Goal: Task Accomplishment & Management: Complete application form

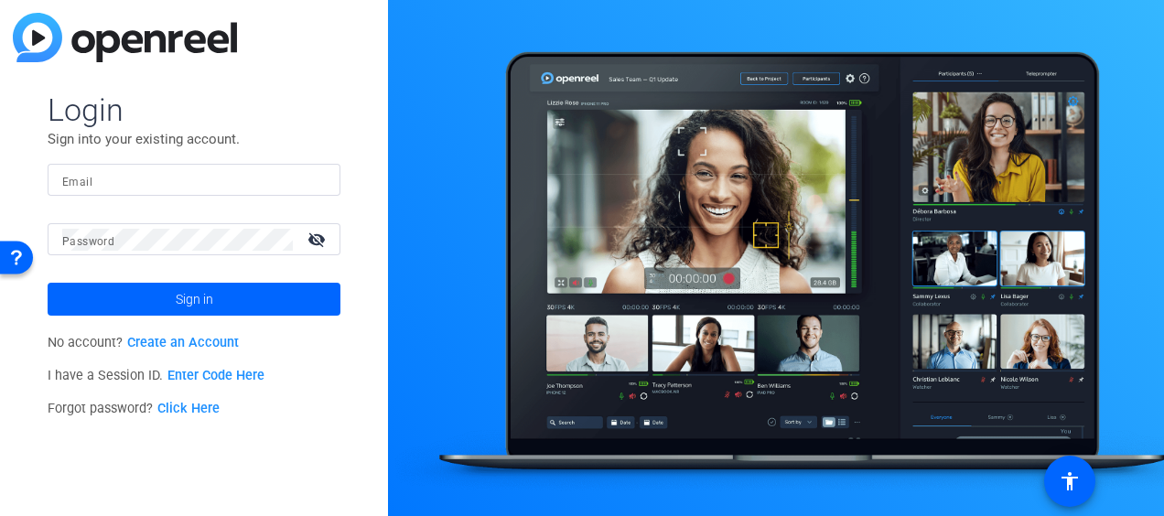
click at [137, 180] on input "Email" at bounding box center [194, 180] width 264 height 22
type input "[PERSON_NAME][EMAIL_ADDRESS][PERSON_NAME][DOMAIN_NAME]"
click at [48, 283] on button "Sign in" at bounding box center [194, 299] width 293 height 33
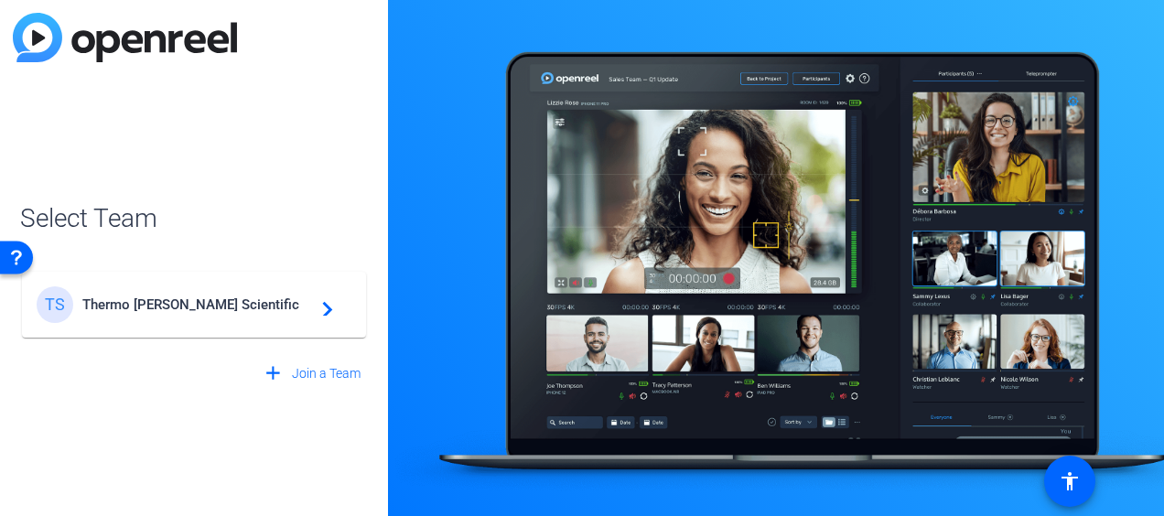
click at [233, 329] on mat-card-content "TS Thermo [PERSON_NAME] Scientific navigate_next" at bounding box center [194, 305] width 344 height 66
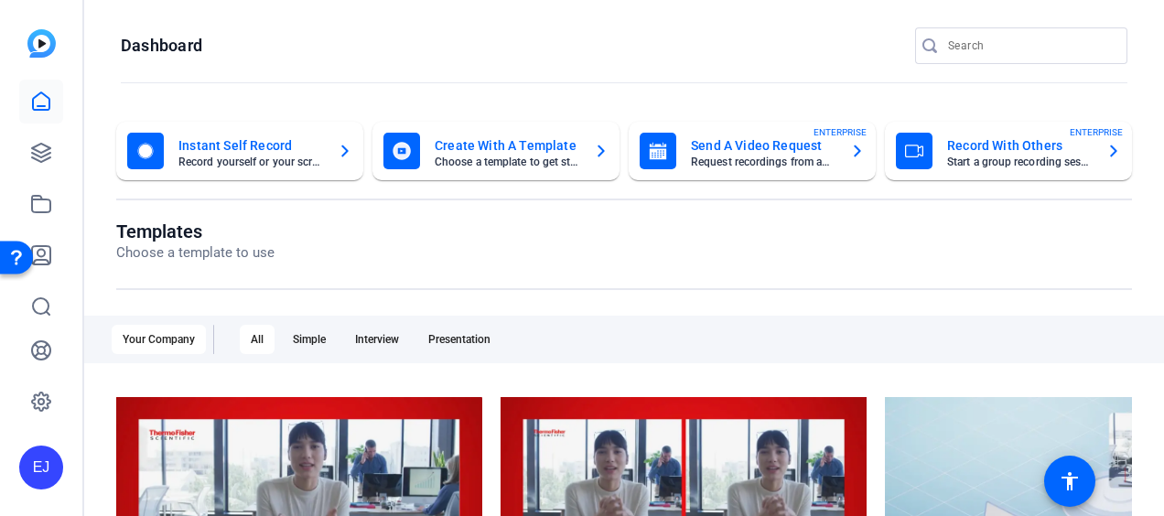
click at [808, 165] on mat-card-subtitle "Request recordings from anyone, anywhere" at bounding box center [763, 162] width 145 height 11
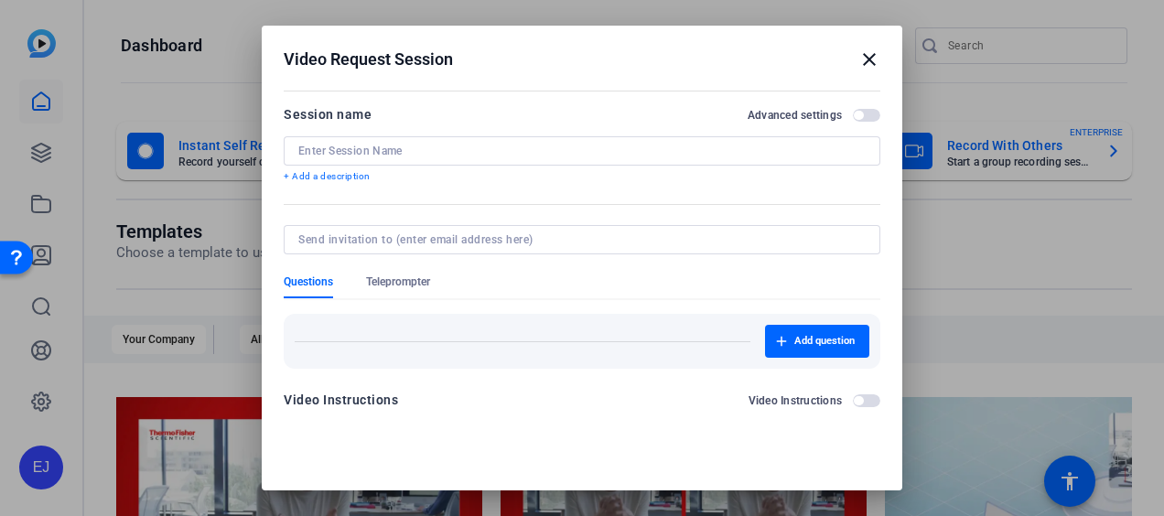
click at [667, 161] on div at bounding box center [581, 150] width 567 height 29
click at [652, 154] on input at bounding box center [581, 151] width 567 height 15
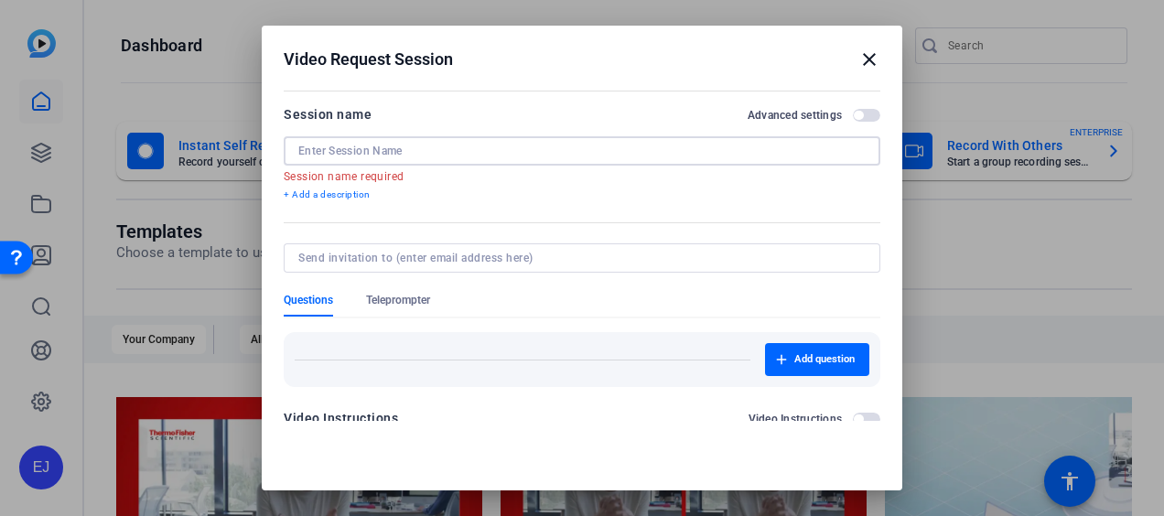
paste input "Customer Testimonial Videos for ALM"
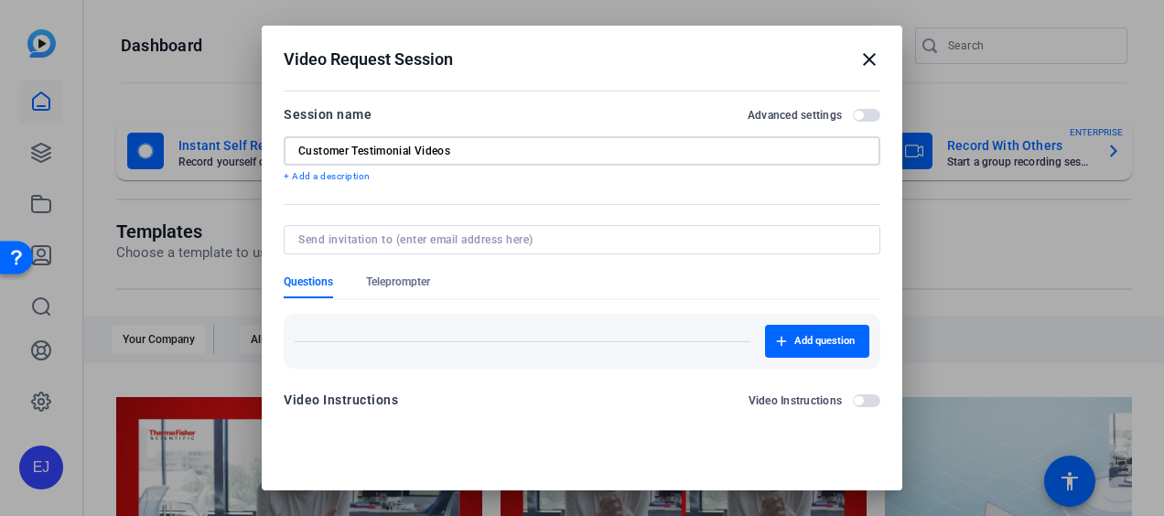
type input "Customer Testimonial Videos"
click at [545, 229] on div at bounding box center [581, 239] width 567 height 29
click at [535, 234] on input at bounding box center [578, 239] width 560 height 15
click at [535, 234] on input "abbie" at bounding box center [578, 239] width 560 height 15
type input "abbie"
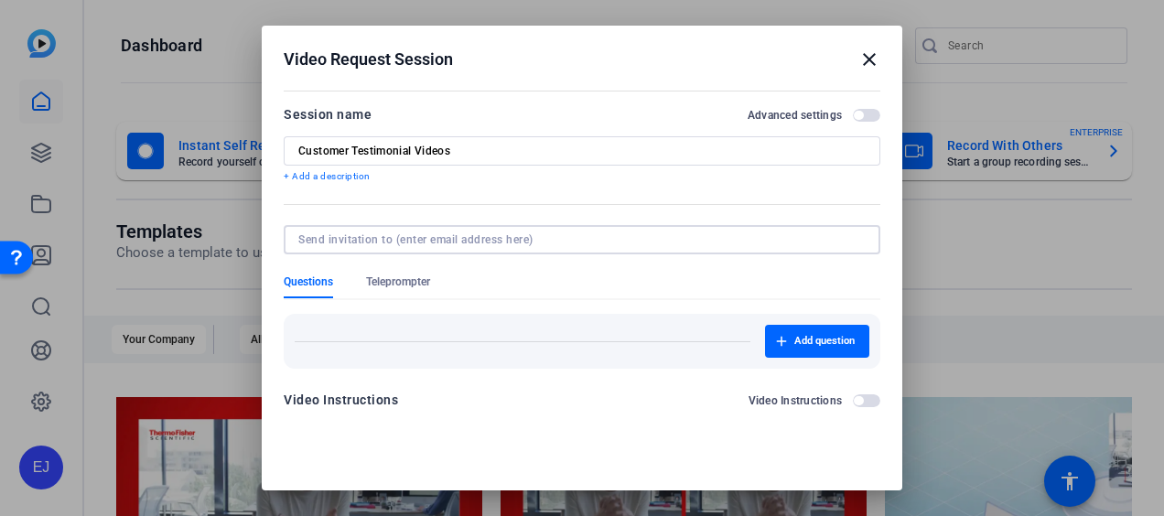
click at [764, 276] on form "Session name Advanced settings Customer Testimonial Videos + Add a description …" at bounding box center [582, 262] width 597 height 319
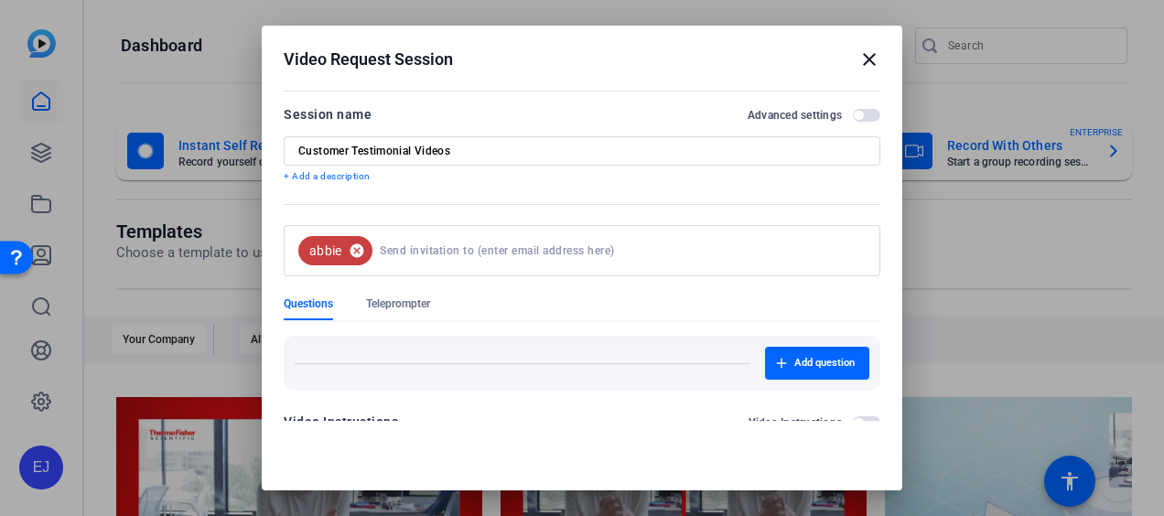
click at [361, 254] on mat-icon "cancel" at bounding box center [356, 251] width 31 height 16
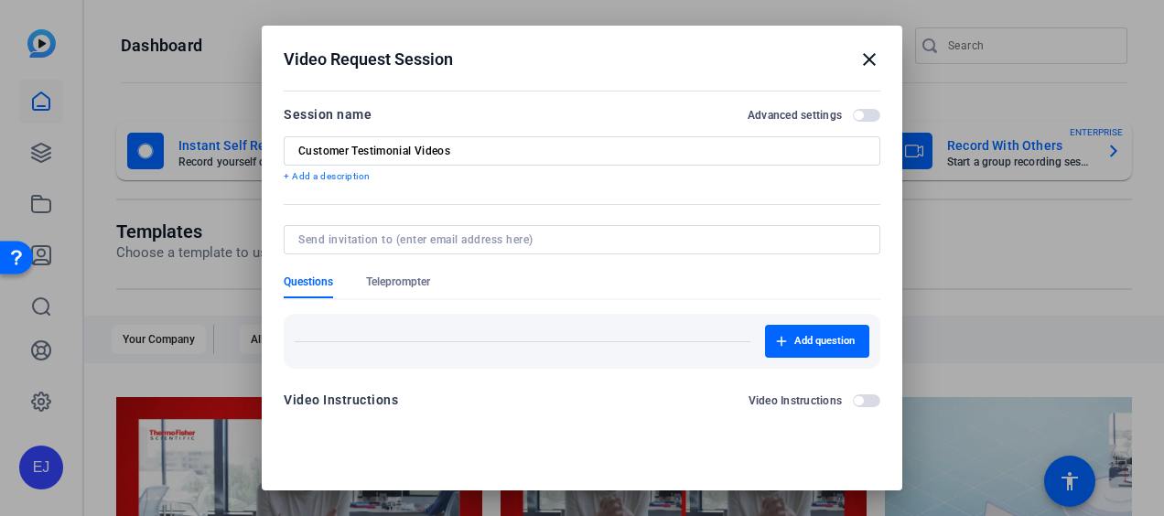
click at [368, 244] on input at bounding box center [578, 239] width 560 height 15
type input "[EMAIL_ADDRESS][PERSON_NAME][DOMAIN_NAME]"
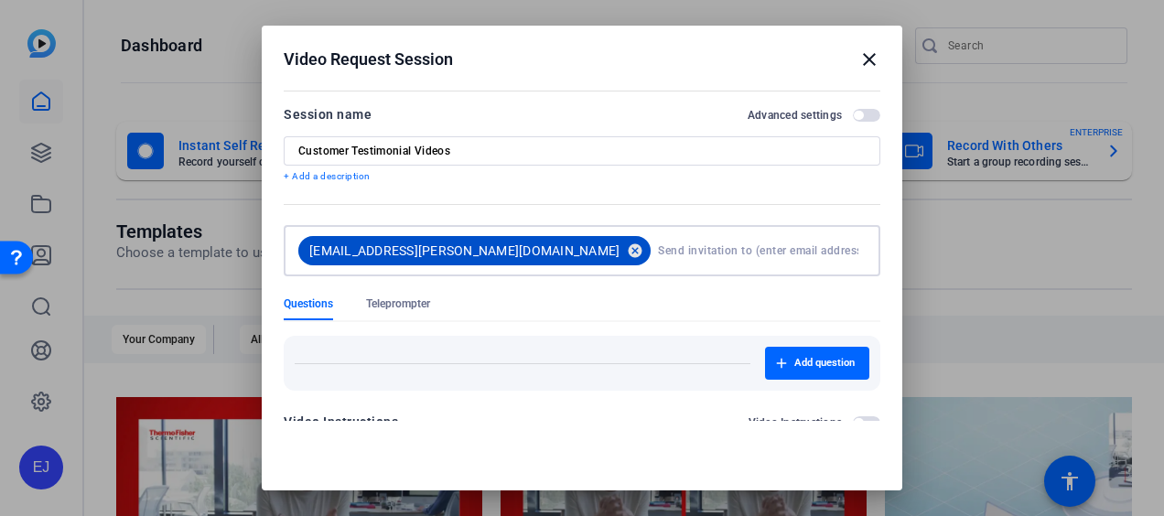
click at [620, 245] on mat-icon "cancel" at bounding box center [635, 251] width 31 height 16
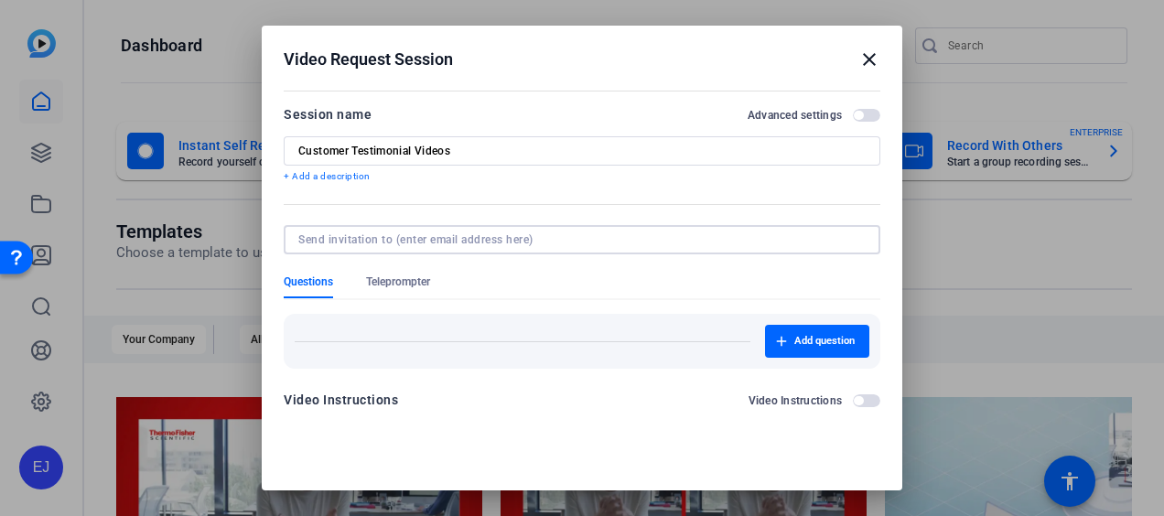
click at [516, 245] on input at bounding box center [578, 239] width 560 height 15
paste input "[EMAIL_ADDRESS][PERSON_NAME][DOMAIN_NAME]"
type input "[EMAIL_ADDRESS][PERSON_NAME][DOMAIN_NAME]"
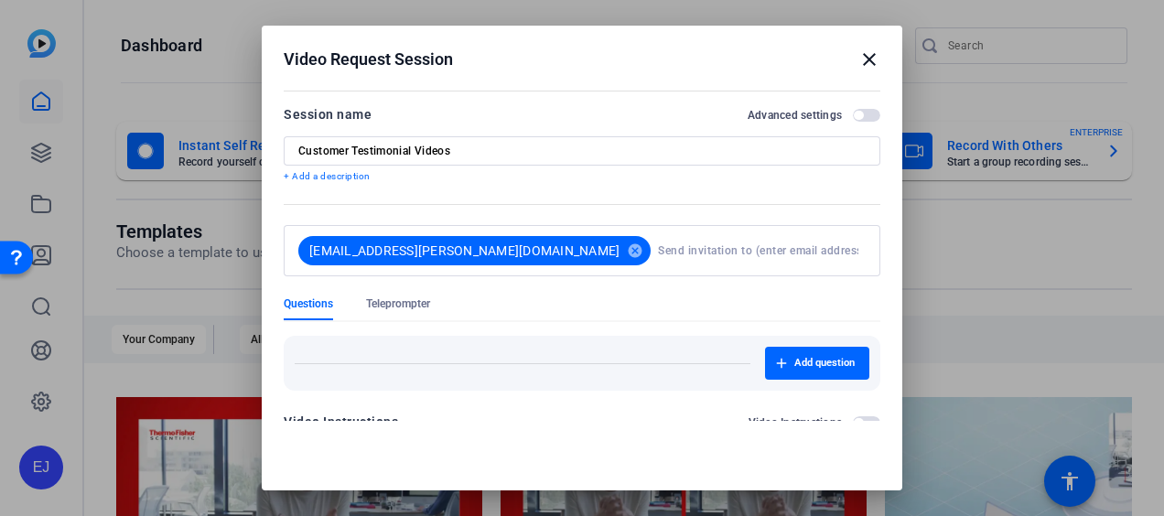
click at [578, 285] on form "Session name Advanced settings Customer Testimonial Videos + Add a description …" at bounding box center [582, 273] width 597 height 340
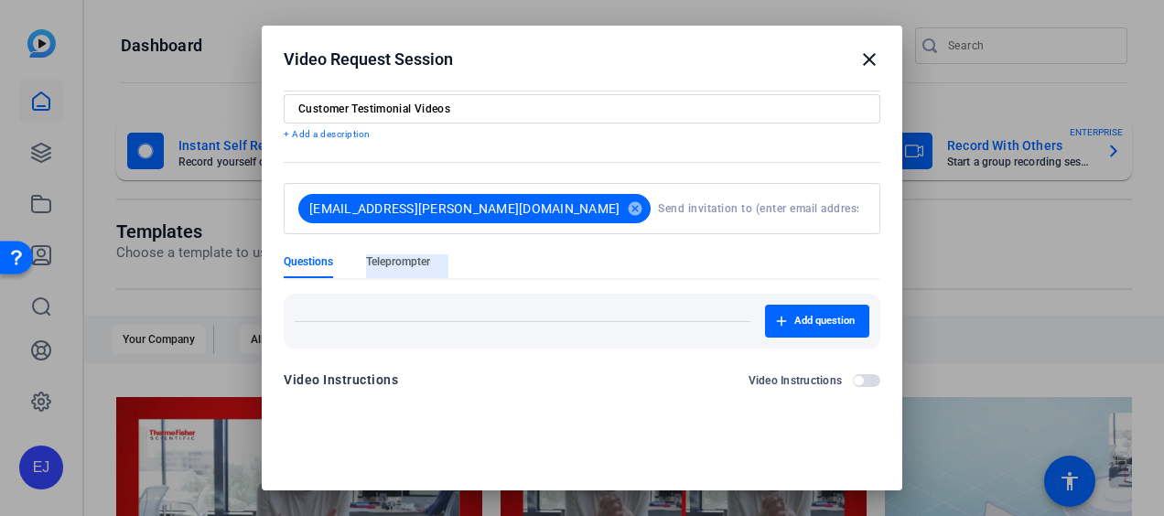
click at [398, 254] on span "Teleprompter" at bounding box center [398, 261] width 64 height 15
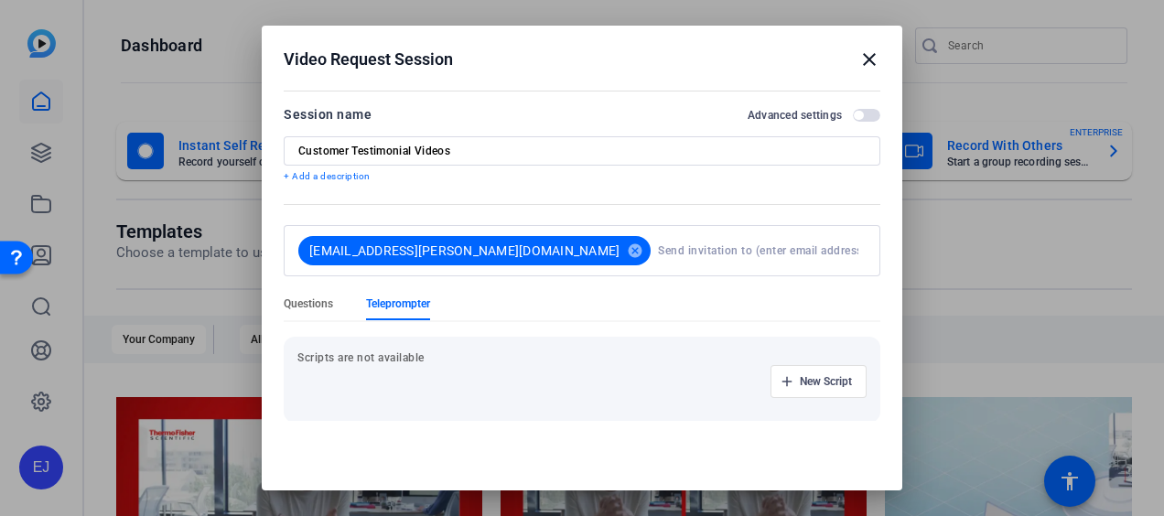
click at [295, 310] on span "Questions" at bounding box center [308, 304] width 49 height 15
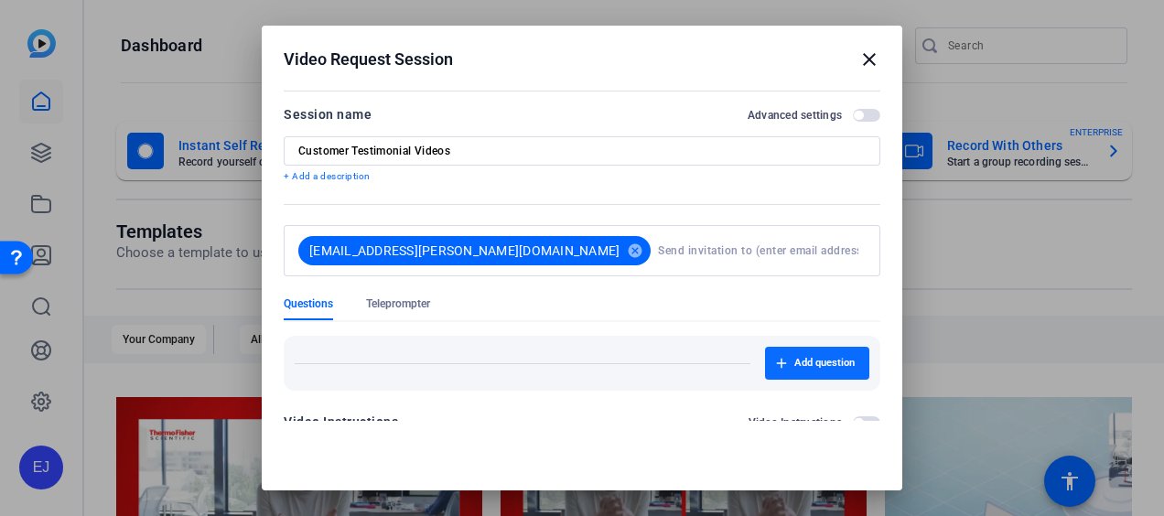
click at [794, 366] on span "Add question" at bounding box center [824, 363] width 60 height 15
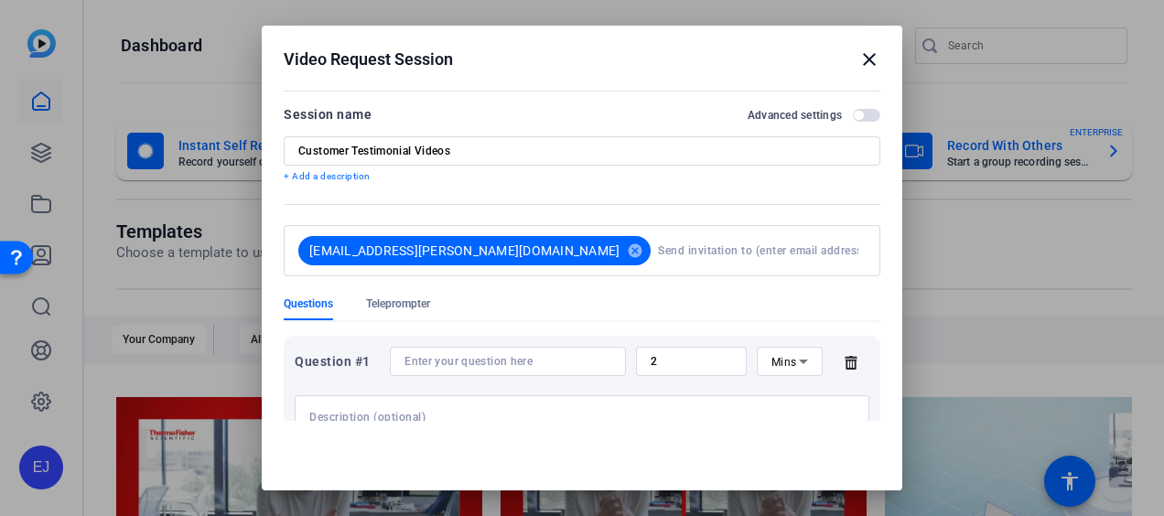
click at [577, 360] on input at bounding box center [508, 361] width 207 height 15
paste input "Why is partnering with [PERSON_NAME] important to you and your organization?"
type input "Why is partnering with [PERSON_NAME] important to you and your organization?"
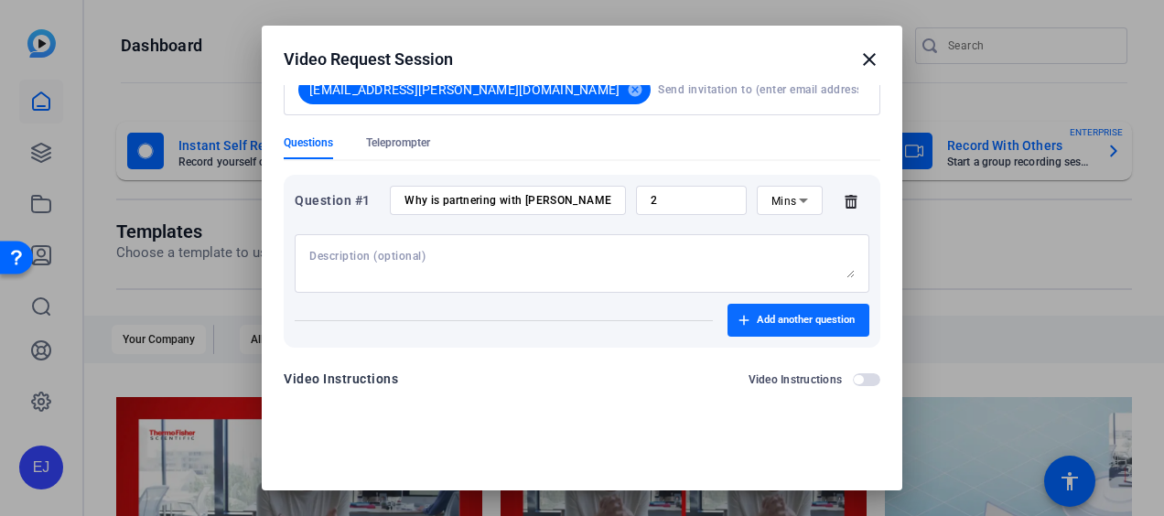
click at [781, 326] on span "Add another question" at bounding box center [806, 320] width 98 height 15
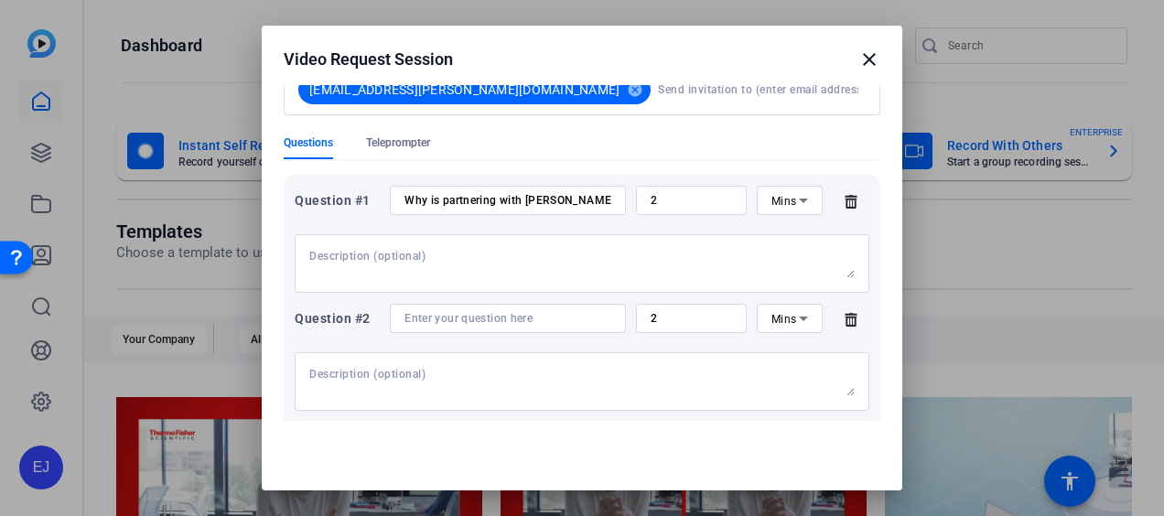
click at [535, 373] on textarea at bounding box center [581, 381] width 545 height 29
paste textarea "How does [PERSON_NAME] mission of enabling our customers to make the world heal…"
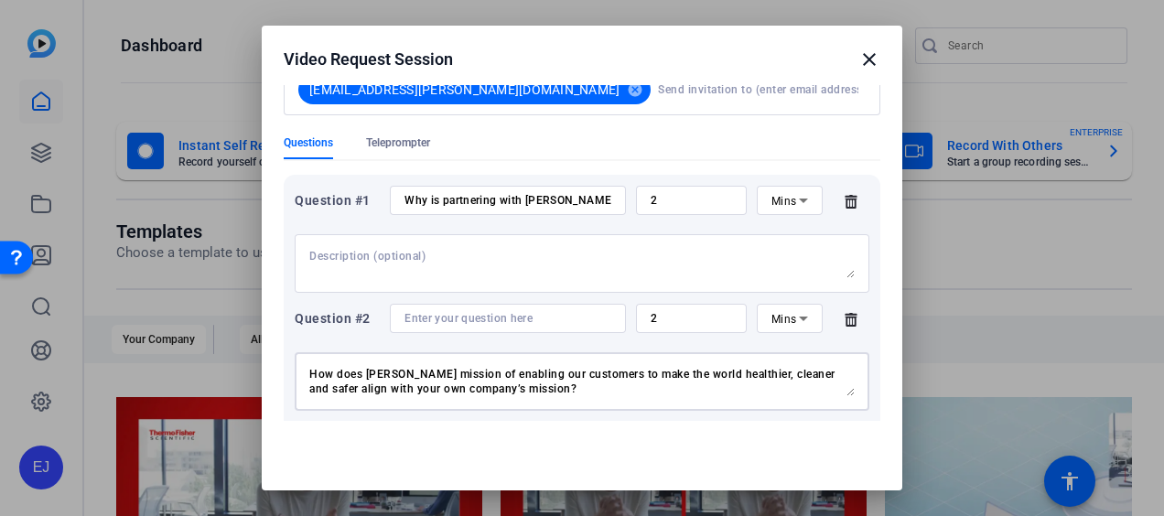
scroll to position [0, 0]
type textarea "How does [PERSON_NAME] mission of enabling our customers to make the world heal…"
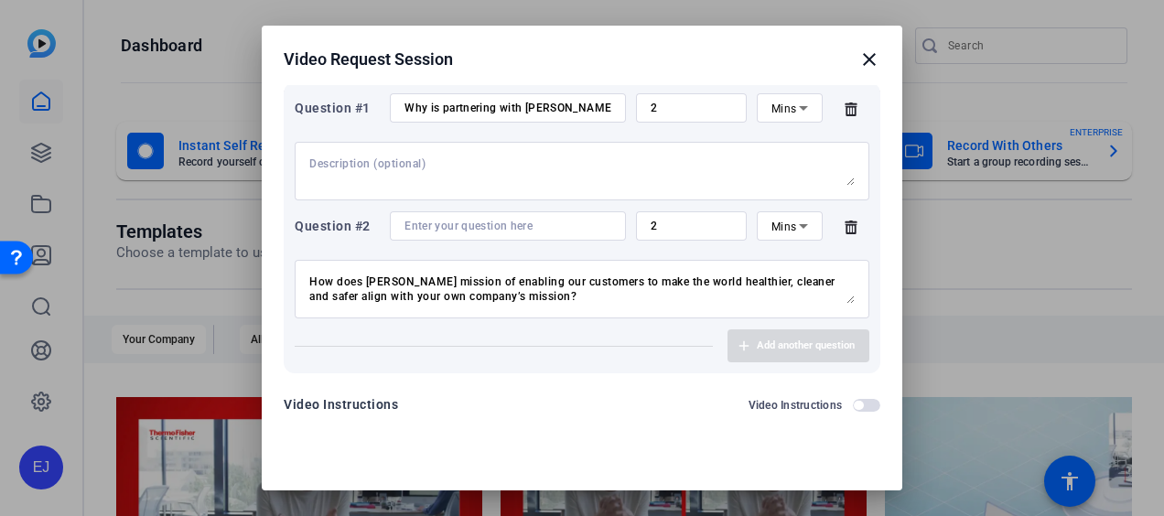
scroll to position [278, 0]
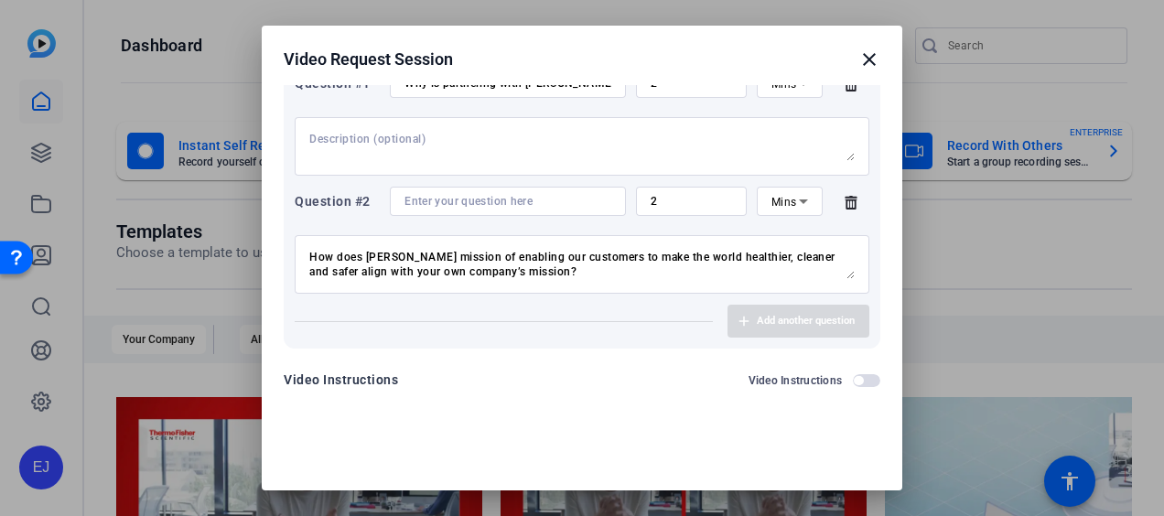
click at [785, 333] on div "Add another question" at bounding box center [582, 321] width 575 height 33
click at [456, 331] on div "Add another question" at bounding box center [582, 321] width 575 height 33
click at [537, 207] on input at bounding box center [508, 201] width 207 height 15
paste input "How does [PERSON_NAME] mission of enabling our customers to make the world heal…"
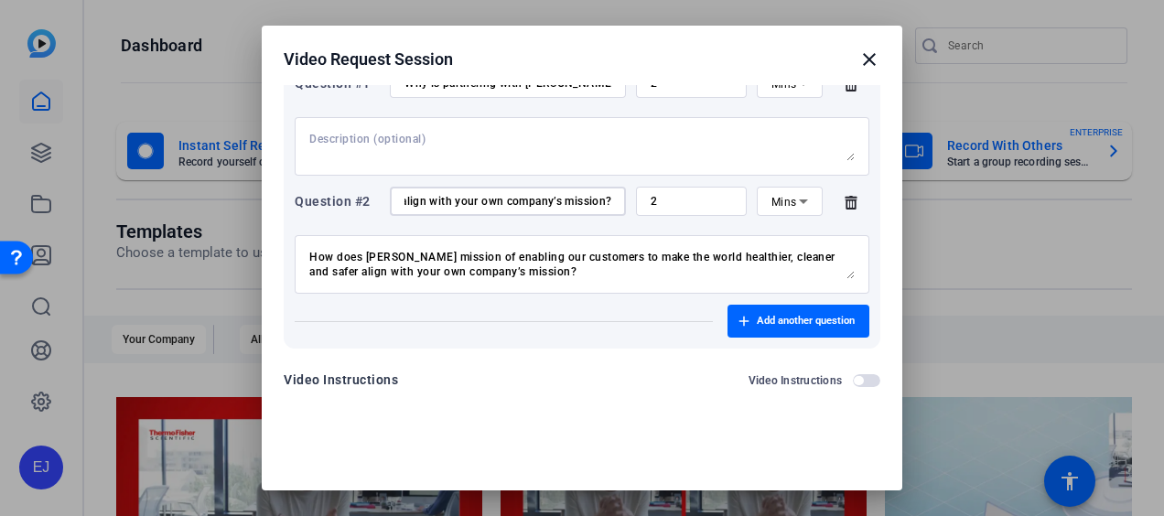
type input "How does [PERSON_NAME] mission of enabling our customers to make the world heal…"
click at [655, 275] on textarea "How does [PERSON_NAME] mission of enabling our customers to make the world heal…" at bounding box center [581, 264] width 545 height 29
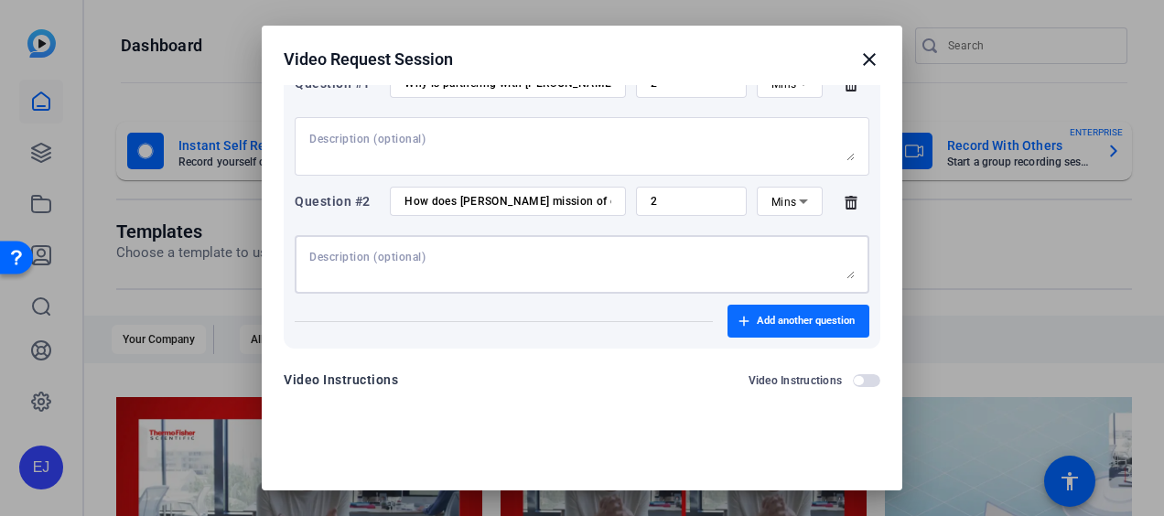
click at [758, 314] on span "Add another question" at bounding box center [806, 321] width 98 height 15
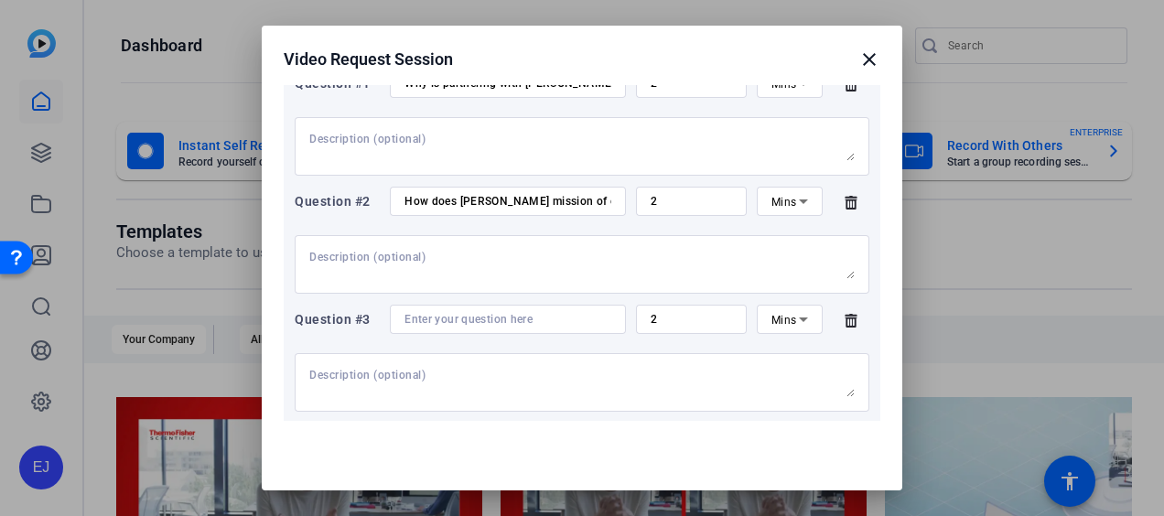
click at [440, 315] on input at bounding box center [508, 319] width 207 height 15
paste input "How has [PERSON_NAME] helped you achieve your goals?"
type input "How has [PERSON_NAME] helped you achieve your goals?"
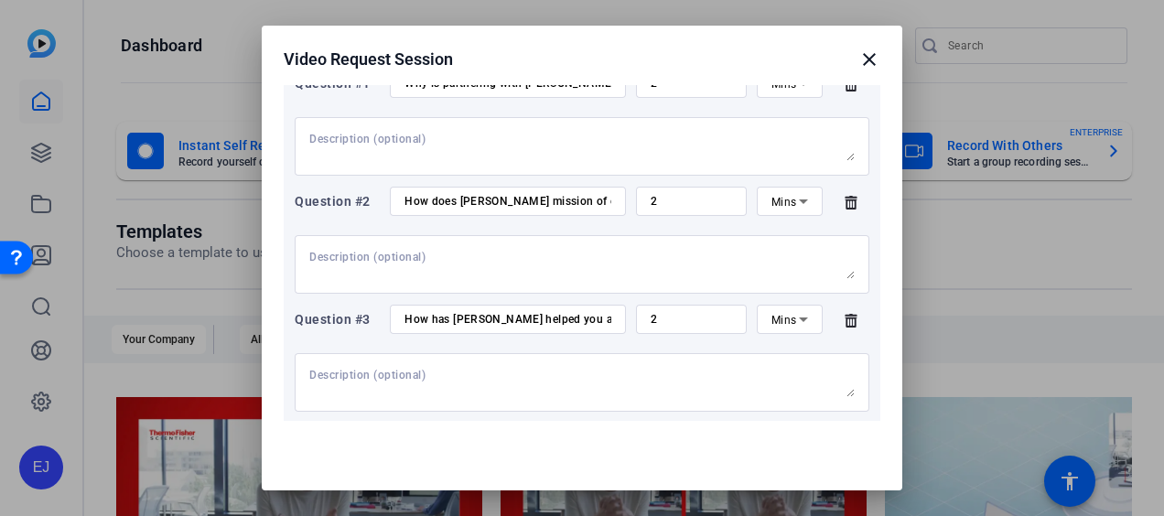
click at [296, 112] on mat-dialog-content "Session name Advanced settings Customer Testimonial Videos + Add a description …" at bounding box center [290, 106] width 11 height 11
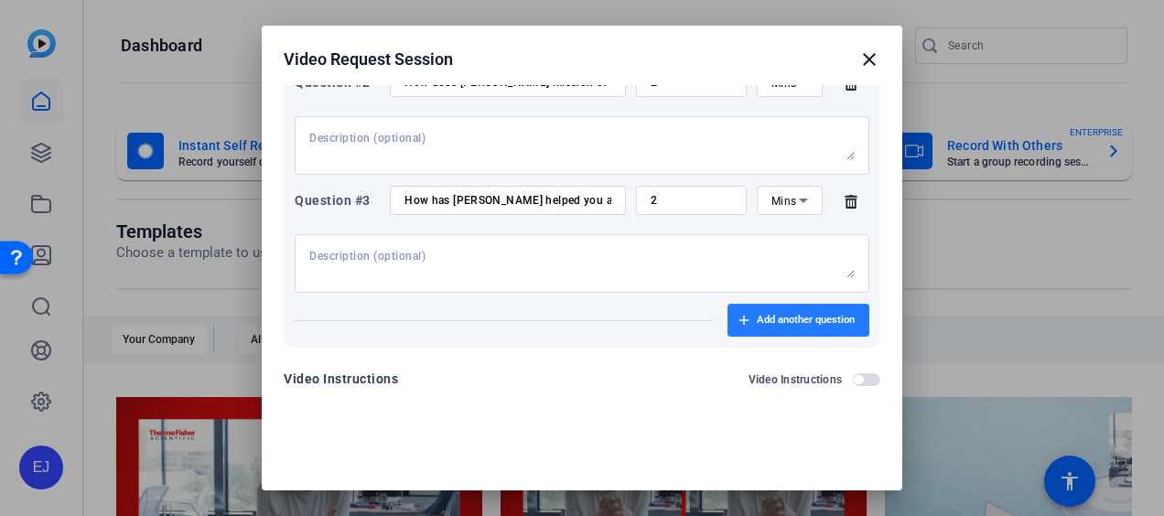
click at [805, 329] on span "button" at bounding box center [799, 320] width 142 height 44
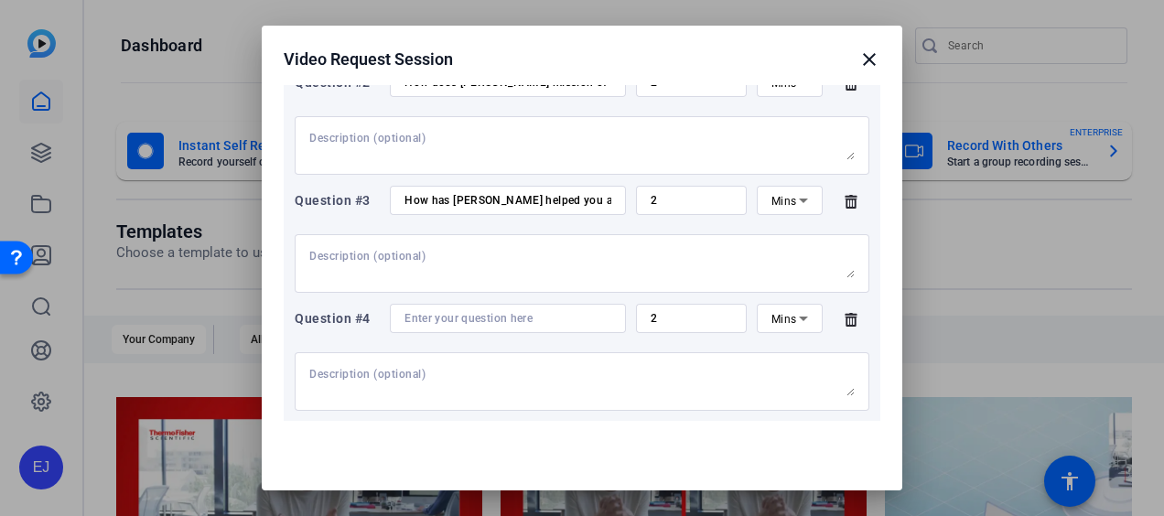
click at [452, 319] on input at bounding box center [508, 318] width 207 height 15
paste input "In what ways could [PERSON_NAME] become an even stronger partner to you?"
type input "In what ways could [PERSON_NAME] become an even stronger partner to you?"
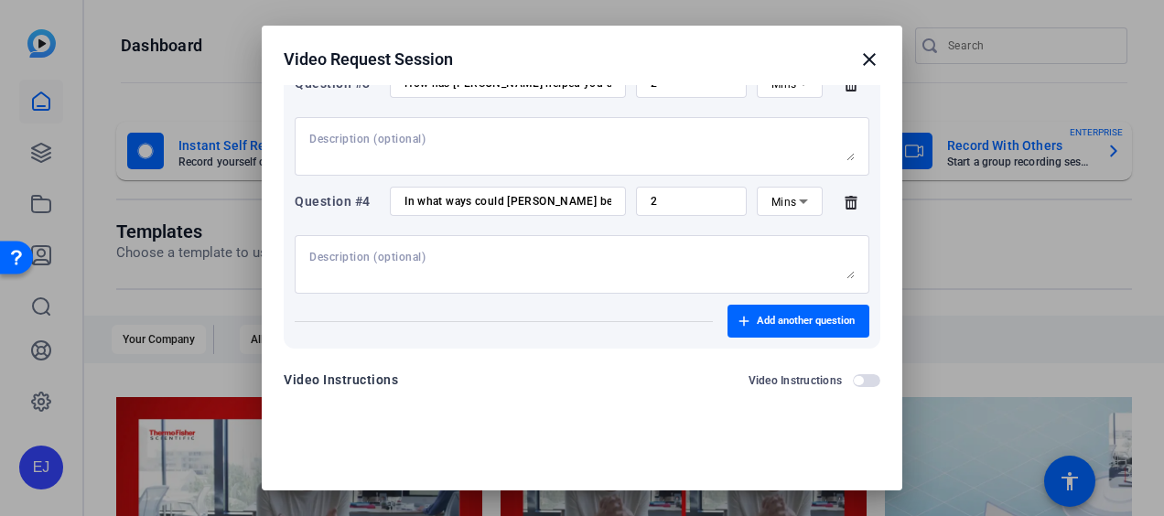
click at [296, 112] on mat-dialog-content "Session name Advanced settings Customer Testimonial Videos + Add a description …" at bounding box center [290, 106] width 11 height 11
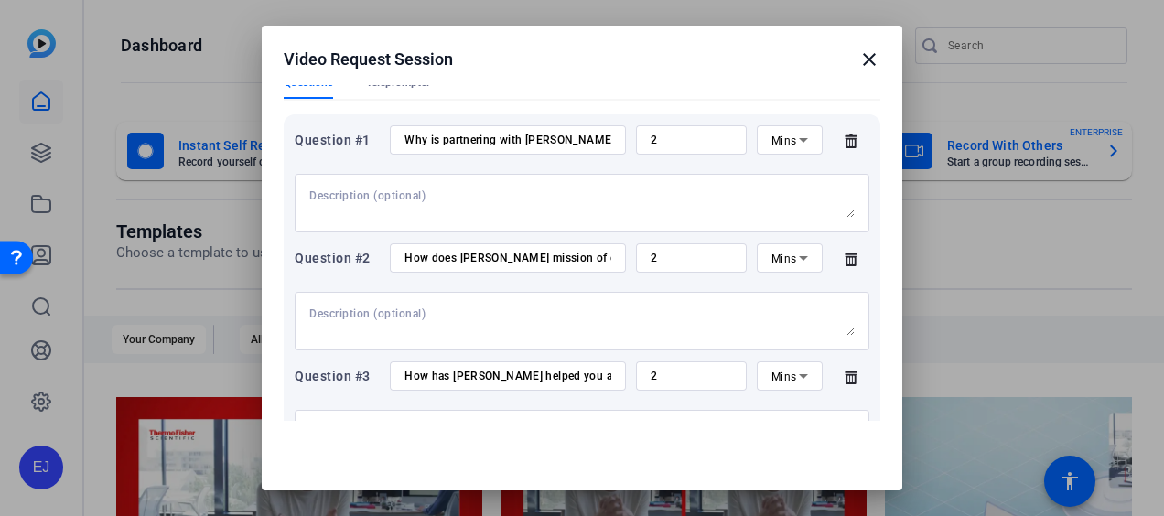
drag, startPoint x: 886, startPoint y: 212, endPoint x: 783, endPoint y: 73, distance: 173.4
click at [783, 73] on h2 "Video Request Session close" at bounding box center [582, 55] width 641 height 59
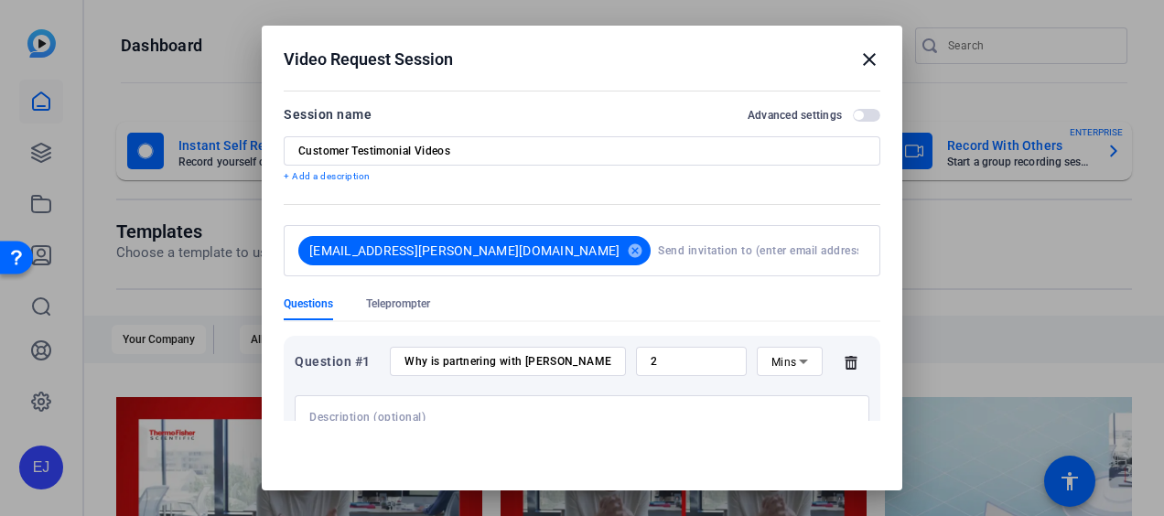
click at [658, 190] on form "Session name Advanced settings Customer Testimonial Videos + Add a description …" at bounding box center [582, 509] width 597 height 813
click at [853, 113] on span "button" at bounding box center [866, 115] width 27 height 13
click at [550, 297] on div "Questions Teleprompter" at bounding box center [582, 309] width 597 height 24
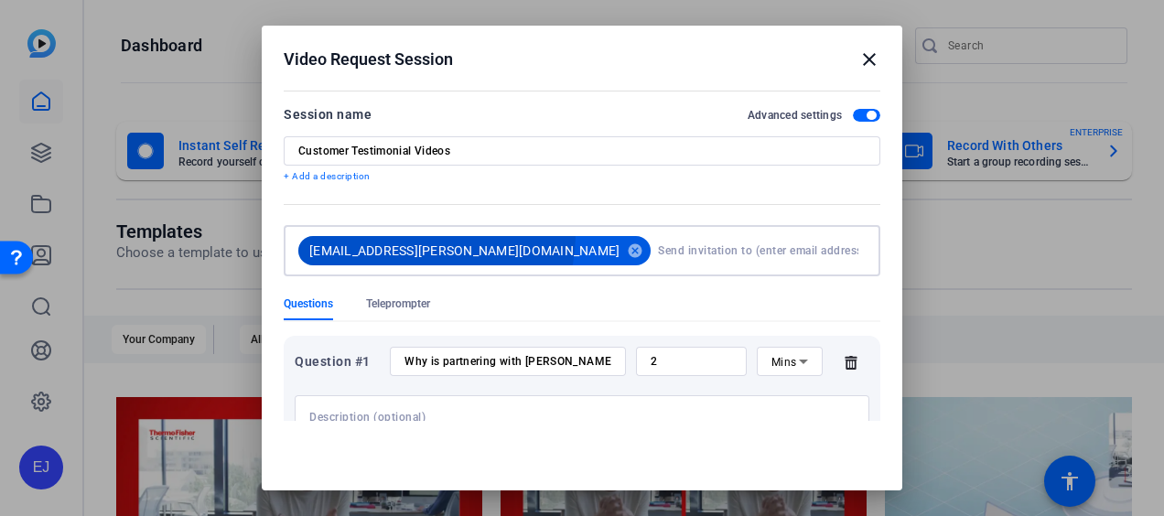
click at [436, 237] on span "[EMAIL_ADDRESS][PERSON_NAME][DOMAIN_NAME]" at bounding box center [458, 250] width 321 height 29
click at [416, 251] on span "[EMAIL_ADDRESS][PERSON_NAME][DOMAIN_NAME]" at bounding box center [464, 251] width 310 height 18
click at [533, 166] on div at bounding box center [582, 176] width 597 height 20
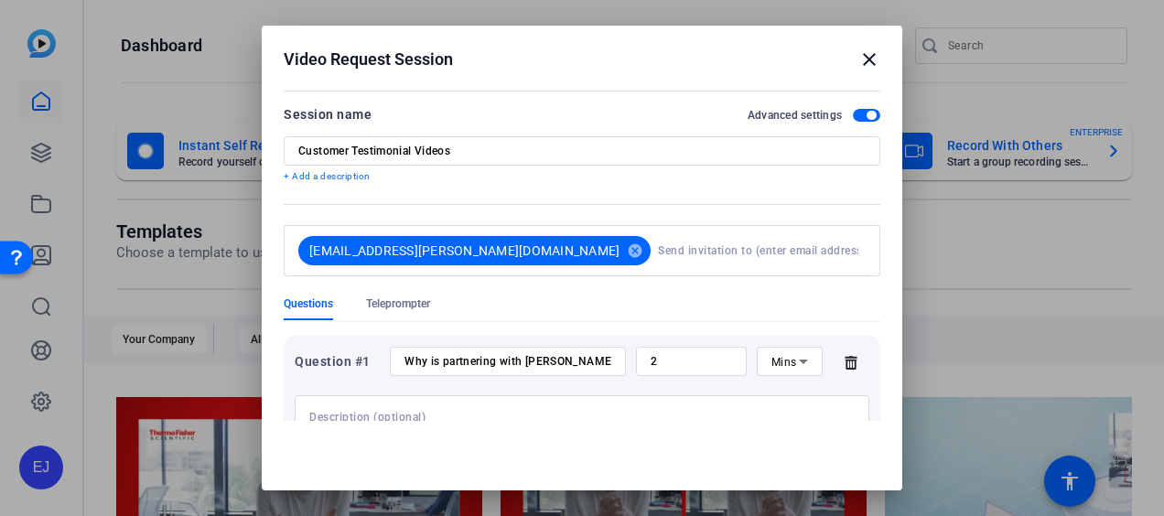
click at [0, 0] on mat-icon "close" at bounding box center [0, 0] width 0 height 0
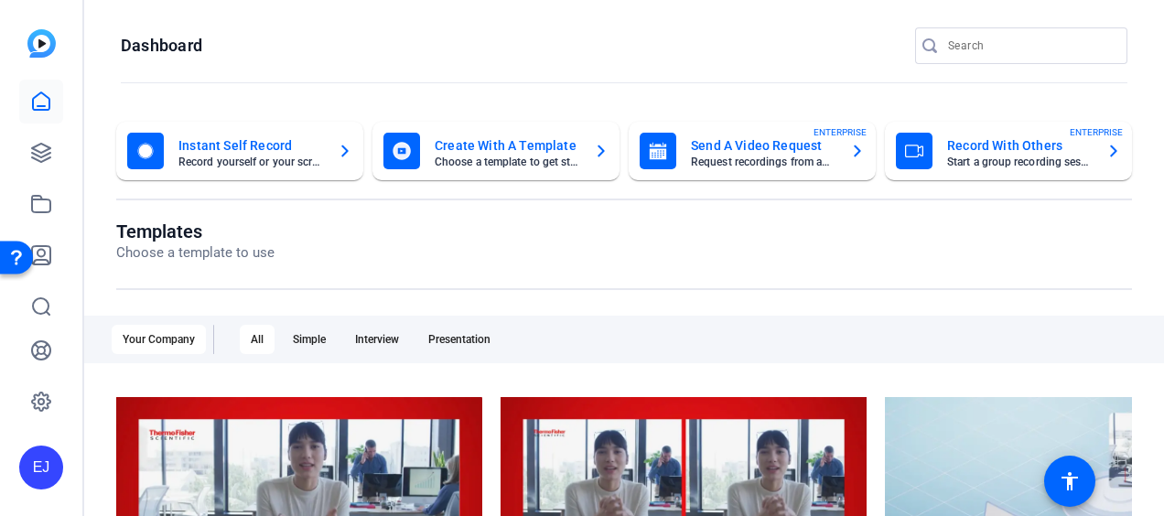
click at [148, 326] on div "Your Company" at bounding box center [159, 339] width 94 height 29
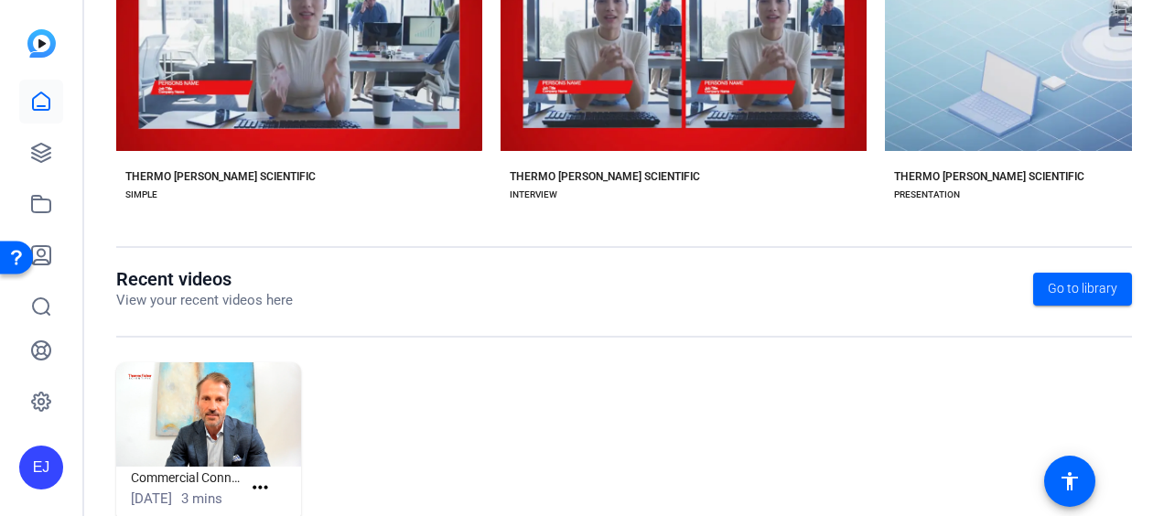
click at [190, 169] on div "THERMO [PERSON_NAME] SCIENTIFIC" at bounding box center [220, 176] width 190 height 15
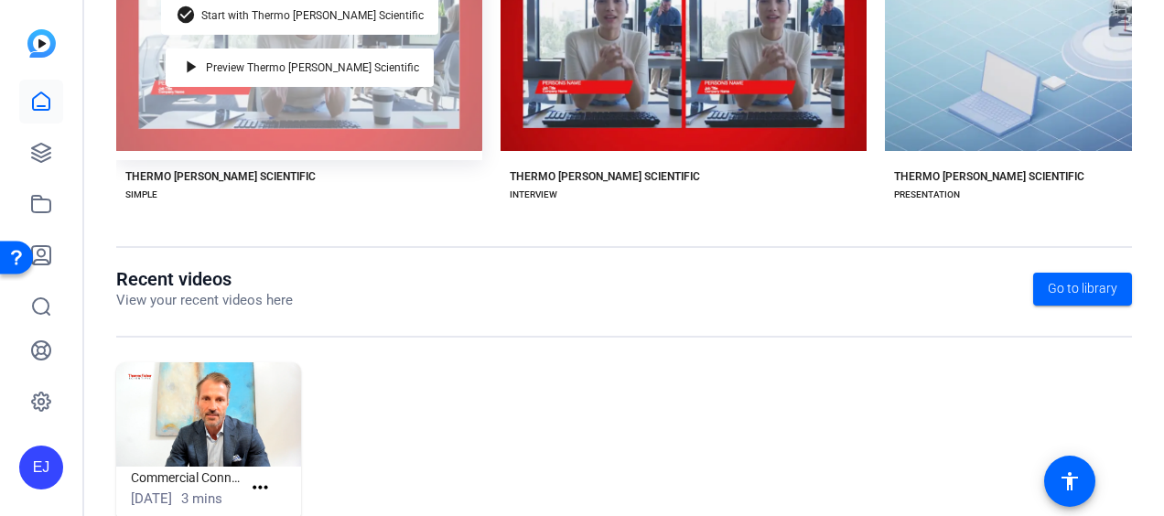
click at [267, 85] on div "check_circle Start with Thermo [PERSON_NAME] Scientific play_arrow Preview Ther…" at bounding box center [299, 48] width 366 height 223
click at [328, 12] on span "Start with Thermo [PERSON_NAME] Scientific" at bounding box center [312, 15] width 222 height 11
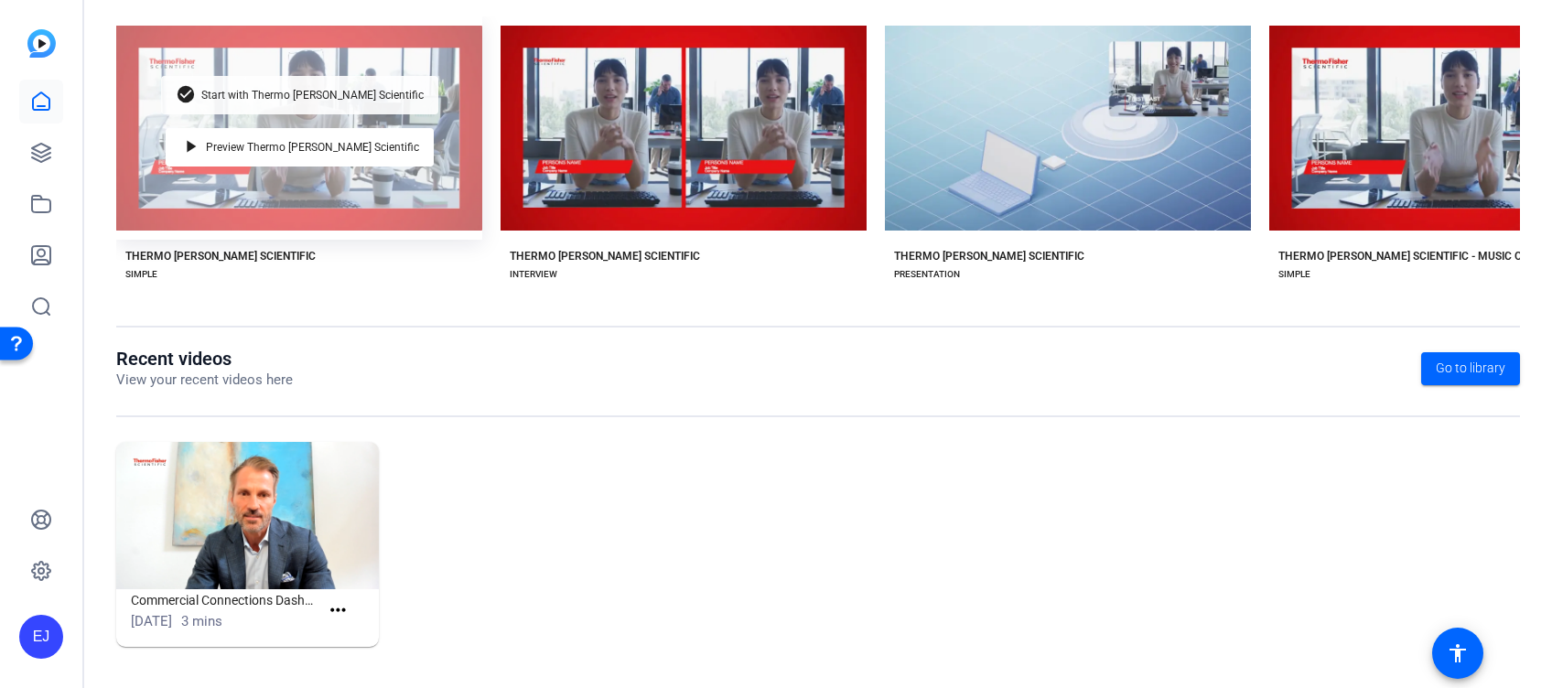
scroll to position [370, 0]
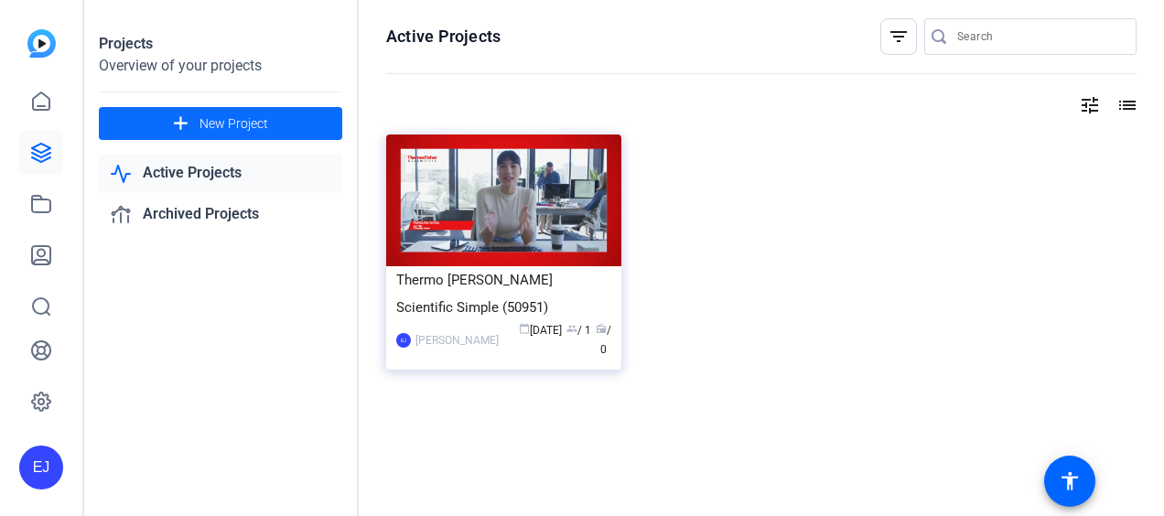
click at [183, 123] on mat-icon "add" at bounding box center [180, 124] width 23 height 23
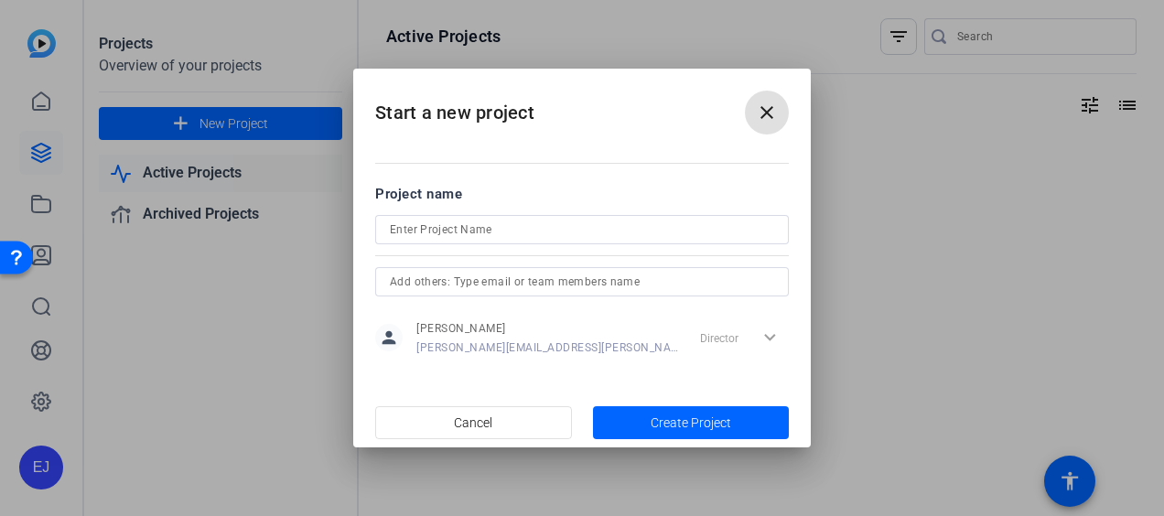
click at [476, 232] on input at bounding box center [582, 230] width 384 height 22
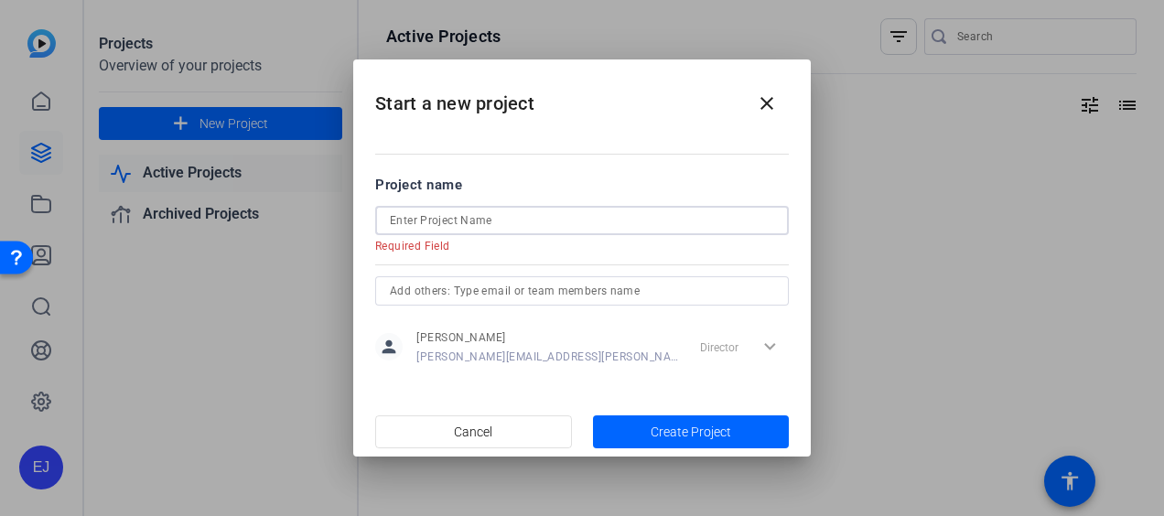
click at [742, 348] on div "Director expand_more" at bounding box center [741, 346] width 96 height 33
click at [463, 289] on input "text" at bounding box center [582, 291] width 384 height 22
type input "abbie.henderson"
click at [456, 229] on input at bounding box center [582, 221] width 384 height 22
paste input "Customer Testimonial Videos"
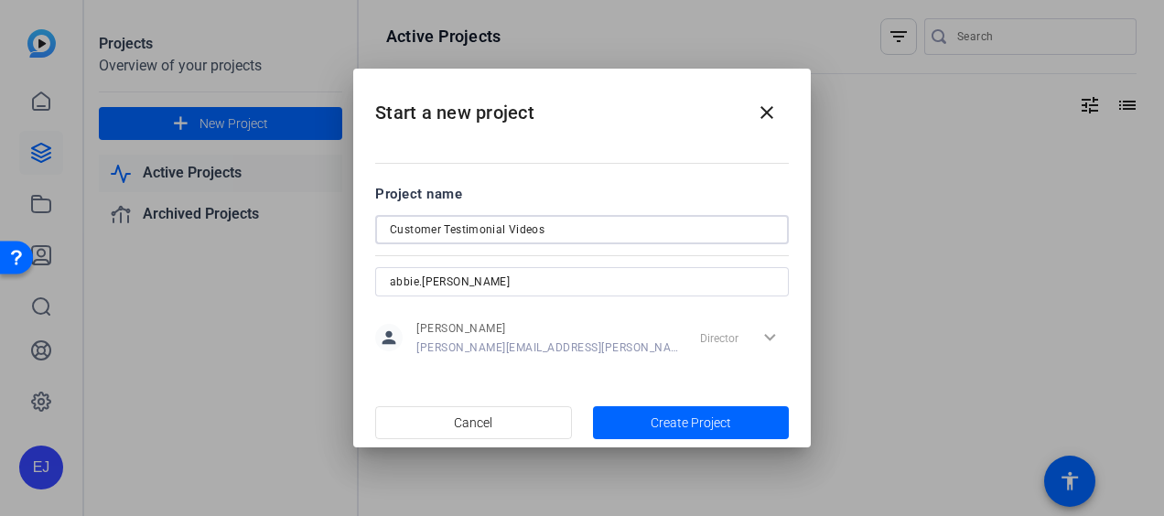
type input "Customer Testimonial Videos"
click at [509, 275] on input "abbie.henderson" at bounding box center [582, 282] width 384 height 22
paste input "martin@thermofisher.com"
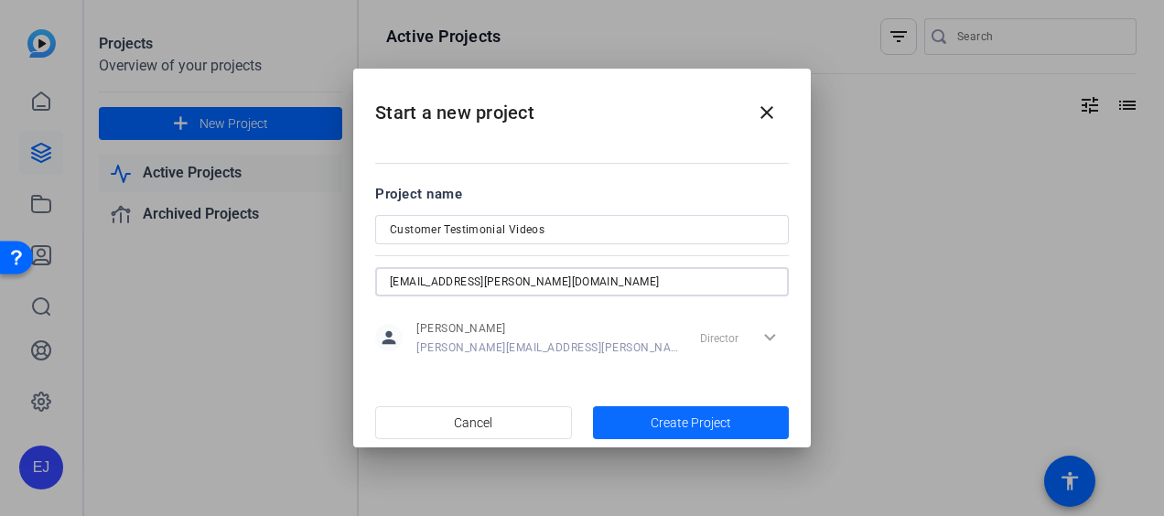
type input "abbie.martin@thermofisher.com"
click at [681, 411] on span "button" at bounding box center [691, 423] width 197 height 44
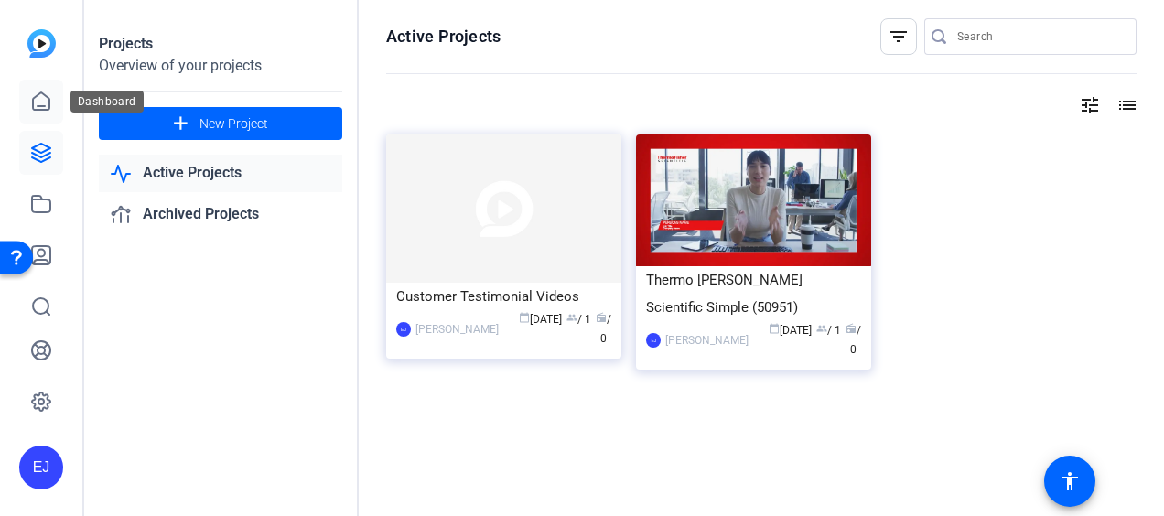
click at [40, 102] on icon at bounding box center [41, 102] width 22 height 22
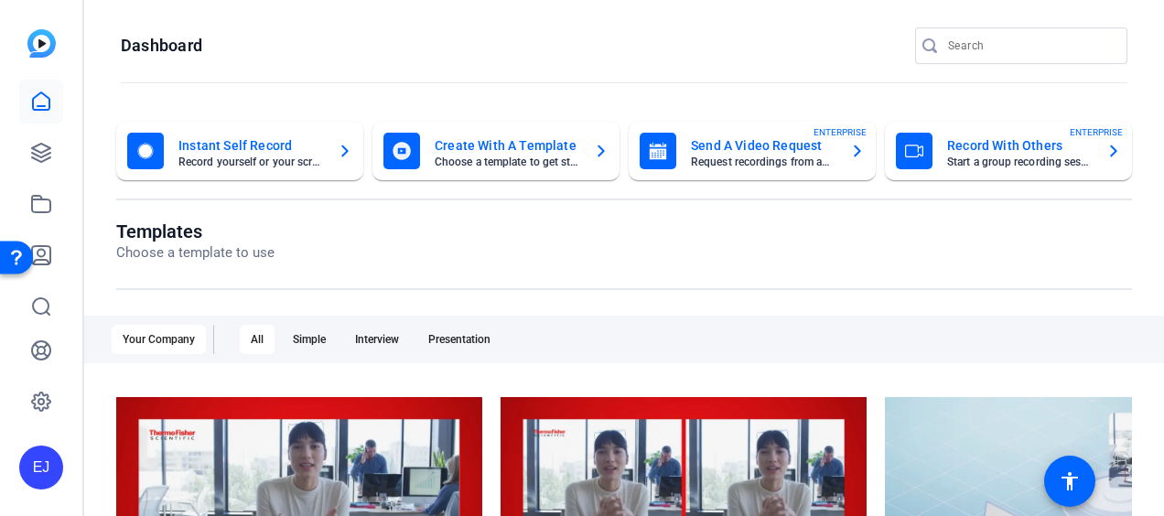
click at [306, 256] on openreel-page-title "Templates Choose a template to use" at bounding box center [624, 242] width 1016 height 43
click at [789, 168] on div "Send A Video Request Request recordings from anyone, anywhere ENTERPRISE" at bounding box center [752, 151] width 225 height 37
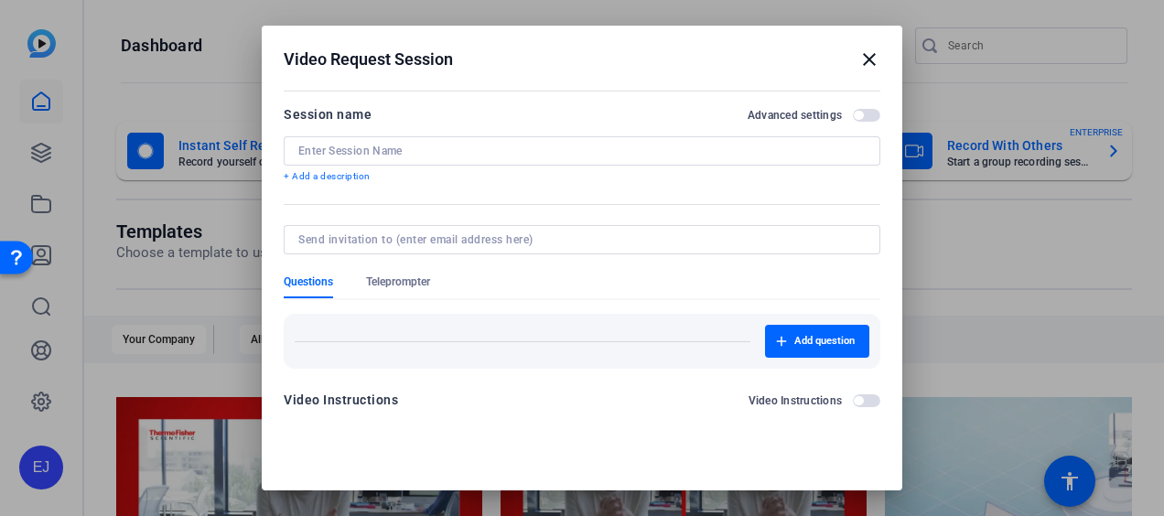
click at [560, 225] on div at bounding box center [581, 239] width 567 height 29
paste input "abbie.martin@thermofisher.com"
type input "abbie.martin@thermofisher.com"
click at [444, 156] on input at bounding box center [581, 151] width 567 height 15
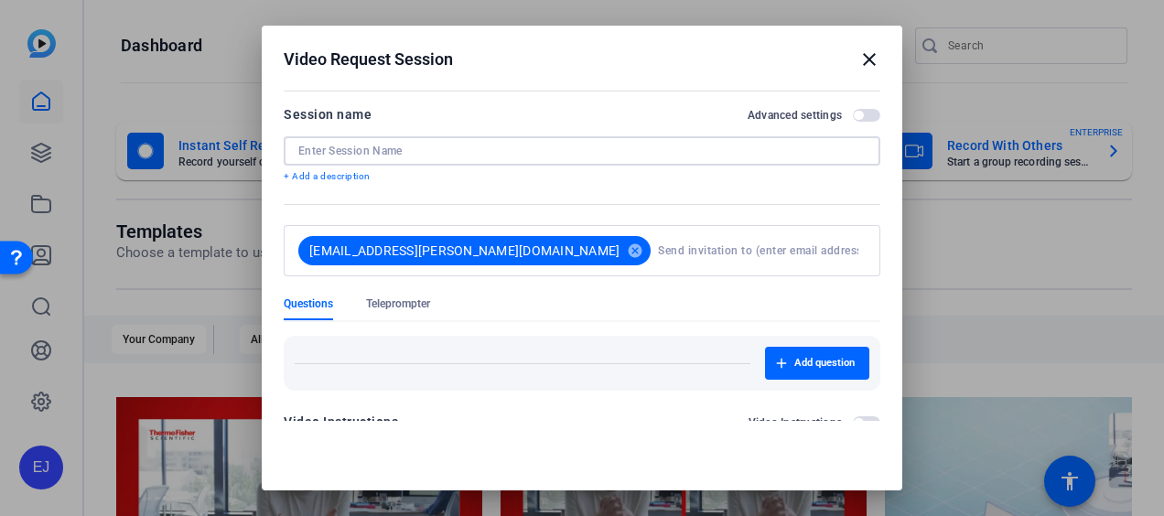
click at [691, 211] on form "Session name Advanced settings + Add a description abbie.martin@thermofisher.co…" at bounding box center [582, 273] width 597 height 340
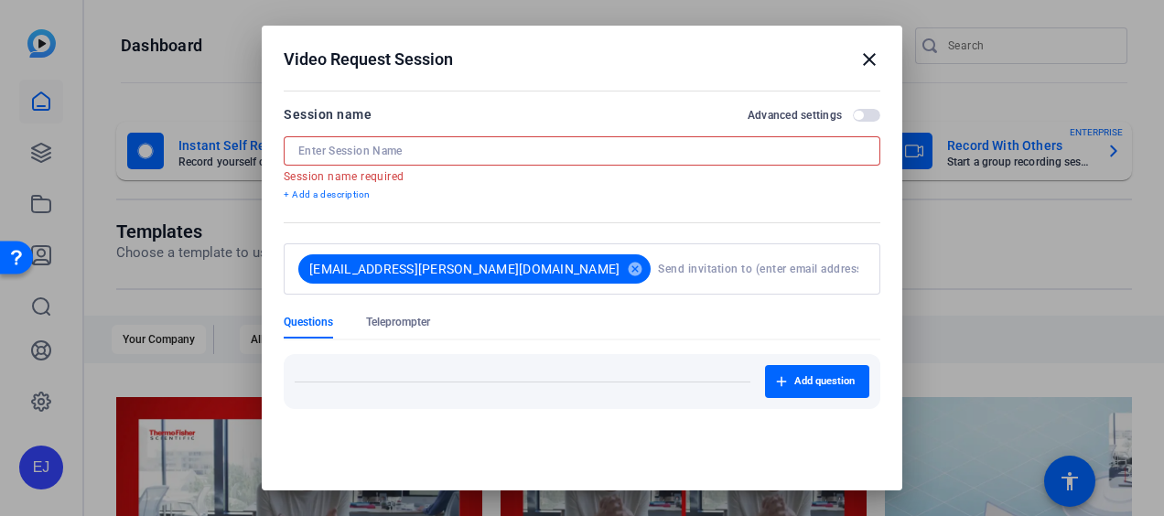
click at [508, 152] on input at bounding box center [581, 151] width 567 height 15
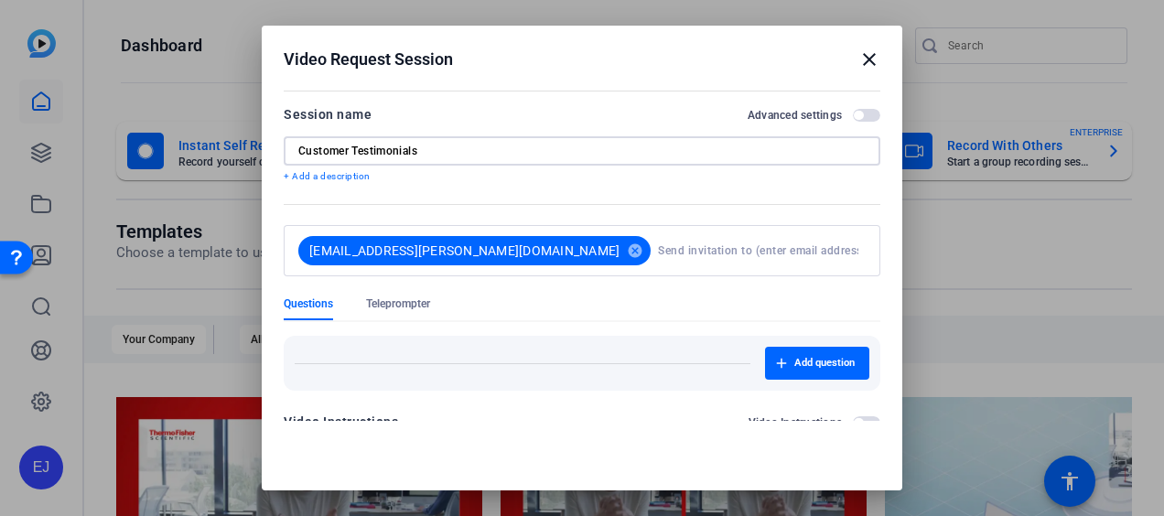
click at [383, 156] on input "Customer Testimonials" at bounding box center [581, 151] width 567 height 15
paste input
type input "Customer Testimonial"
click at [883, 405] on mat-dialog-content "Session name Advanced settings Customer Testimonial + Add a description abbie.m…" at bounding box center [582, 253] width 641 height 336
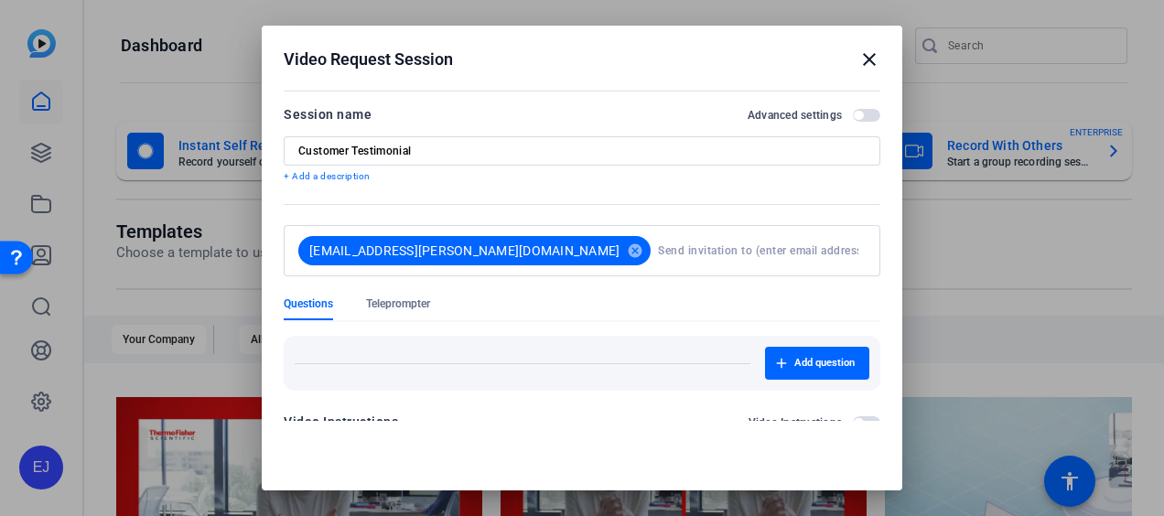
click at [883, 405] on mat-dialog-content "Session name Advanced settings Customer Testimonial + Add a description abbie.m…" at bounding box center [582, 253] width 641 height 336
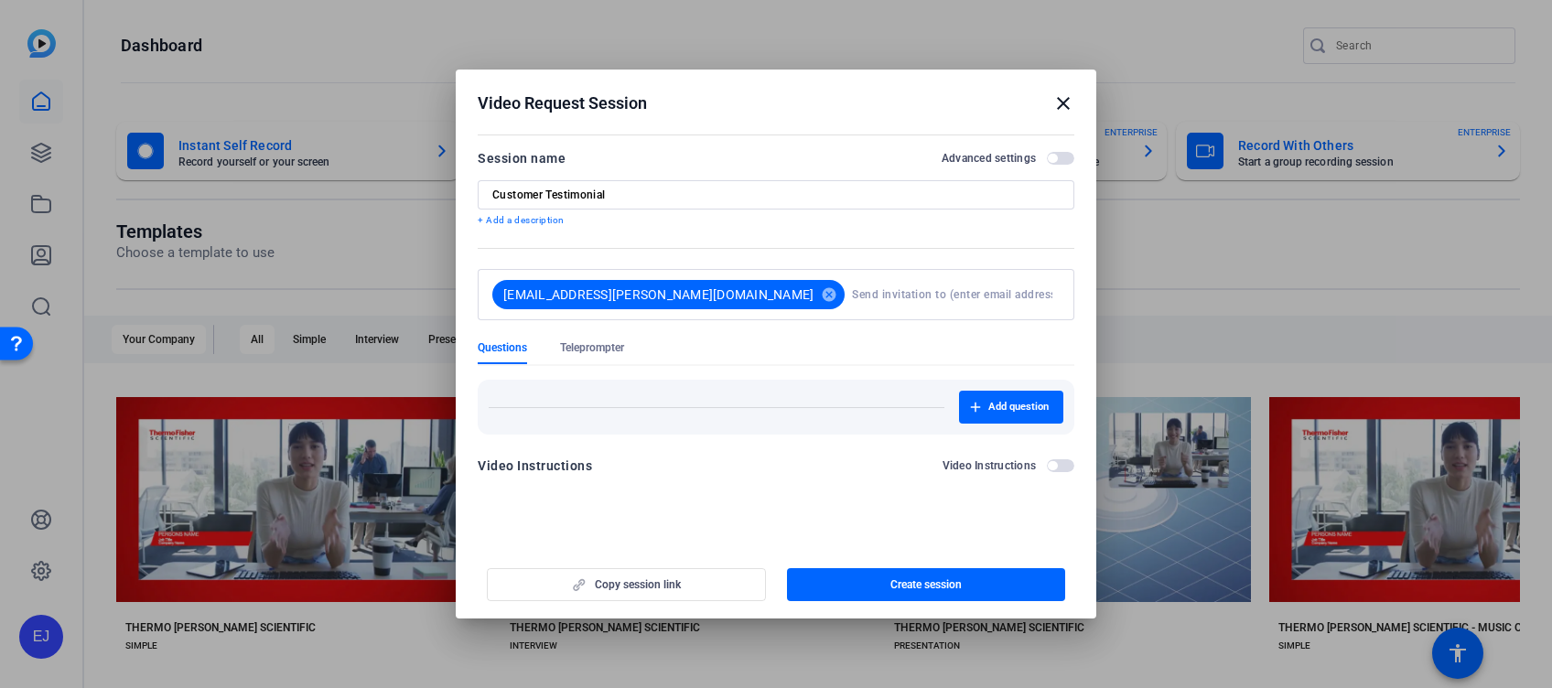
click at [1074, 237] on form "Session name Advanced settings Customer Testimonial + Add a description abbie.m…" at bounding box center [776, 317] width 597 height 340
drag, startPoint x: 1075, startPoint y: 236, endPoint x: 1070, endPoint y: 381, distance: 144.7
drag, startPoint x: 1070, startPoint y: 381, endPoint x: 859, endPoint y: 446, distance: 220.3
click at [859, 446] on form "Session name Advanced settings Customer Testimonial + Add a description abbie.m…" at bounding box center [776, 317] width 597 height 340
click at [1013, 401] on span "Add question" at bounding box center [1018, 407] width 60 height 15
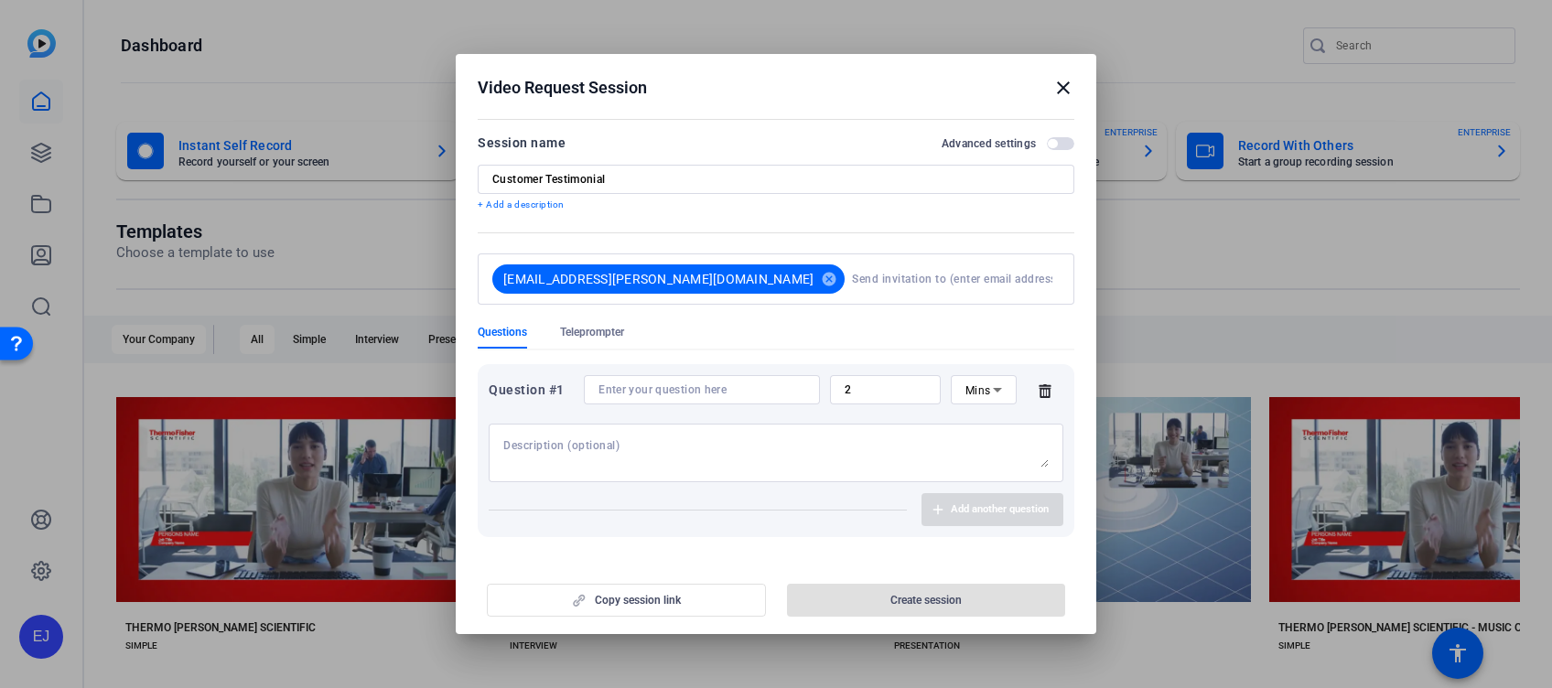
click at [732, 391] on input at bounding box center [702, 390] width 207 height 15
paste input "Why is partnering with [PERSON_NAME] important to you and your organization?"
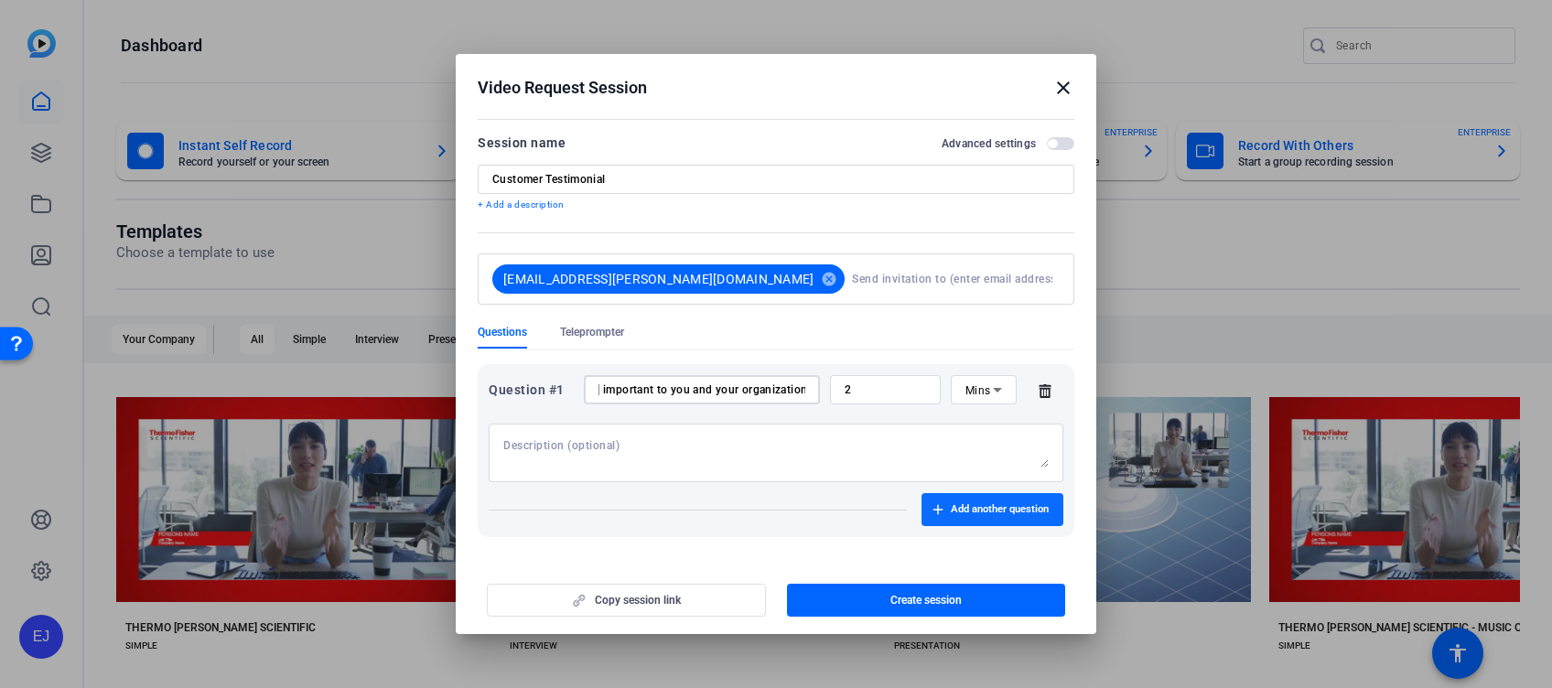
type input "Why is partnering with [PERSON_NAME] important to you and your organization?"
click at [981, 501] on span "button" at bounding box center [993, 510] width 142 height 44
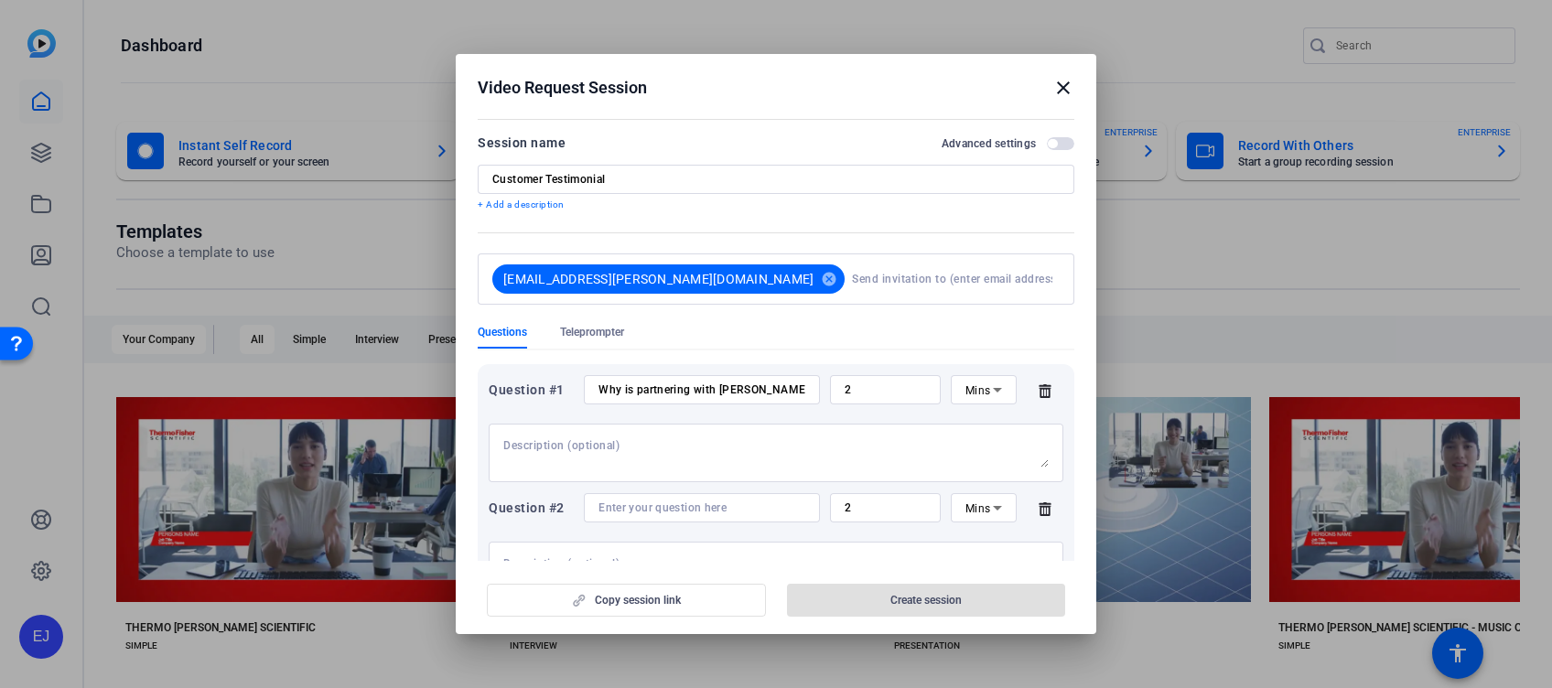
click at [649, 511] on input at bounding box center [702, 508] width 207 height 15
paste input "How does [PERSON_NAME] mission of enabling our customers to make the world heal…"
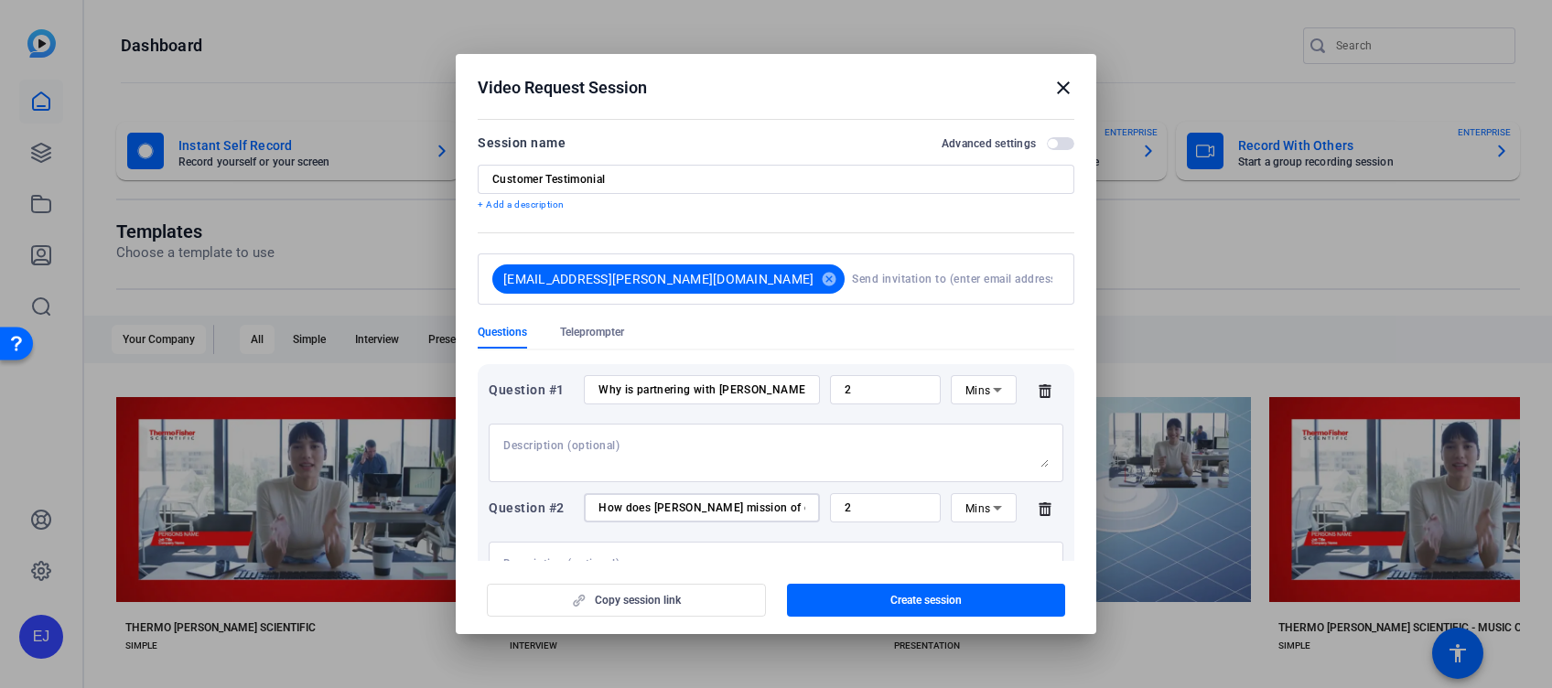
scroll to position [0, 578]
type input "How does [PERSON_NAME] mission of enabling our customers to make the world heal…"
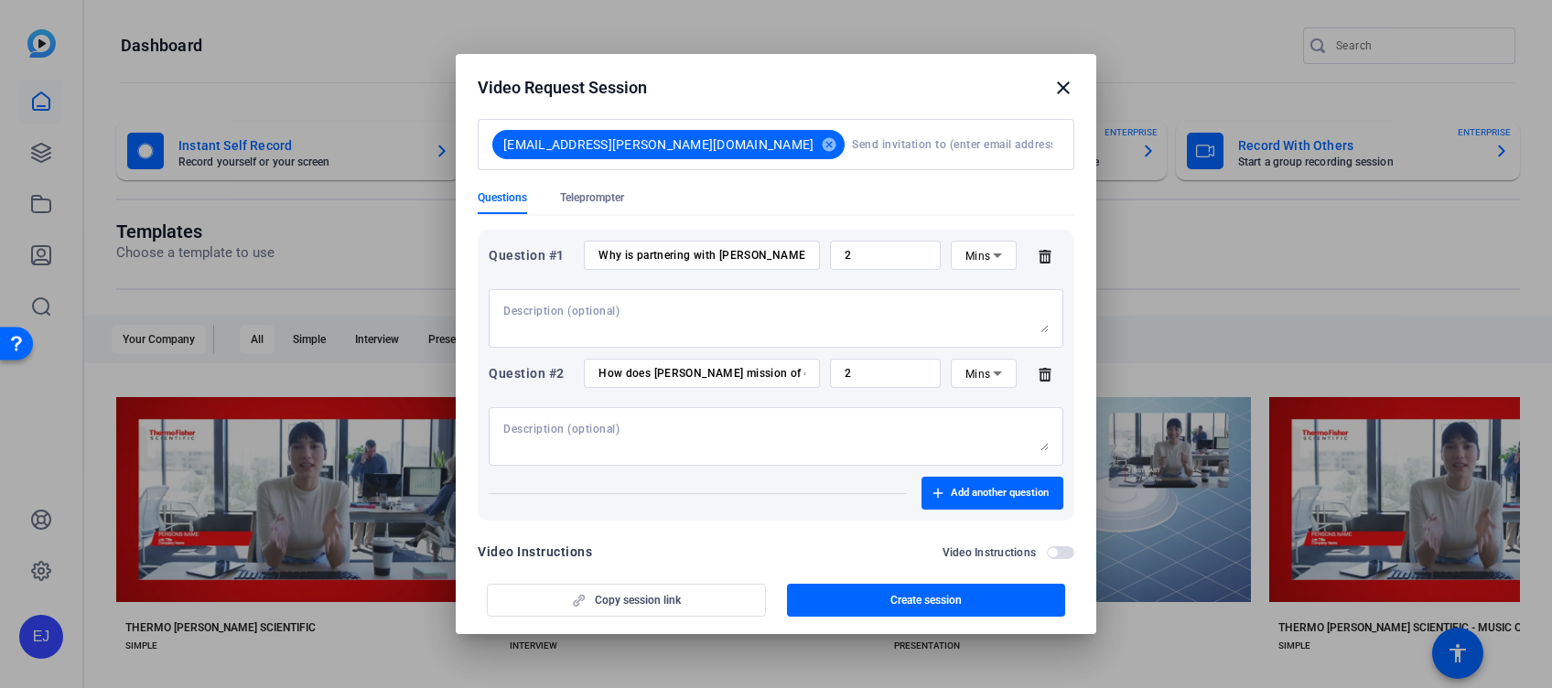
scroll to position [167, 0]
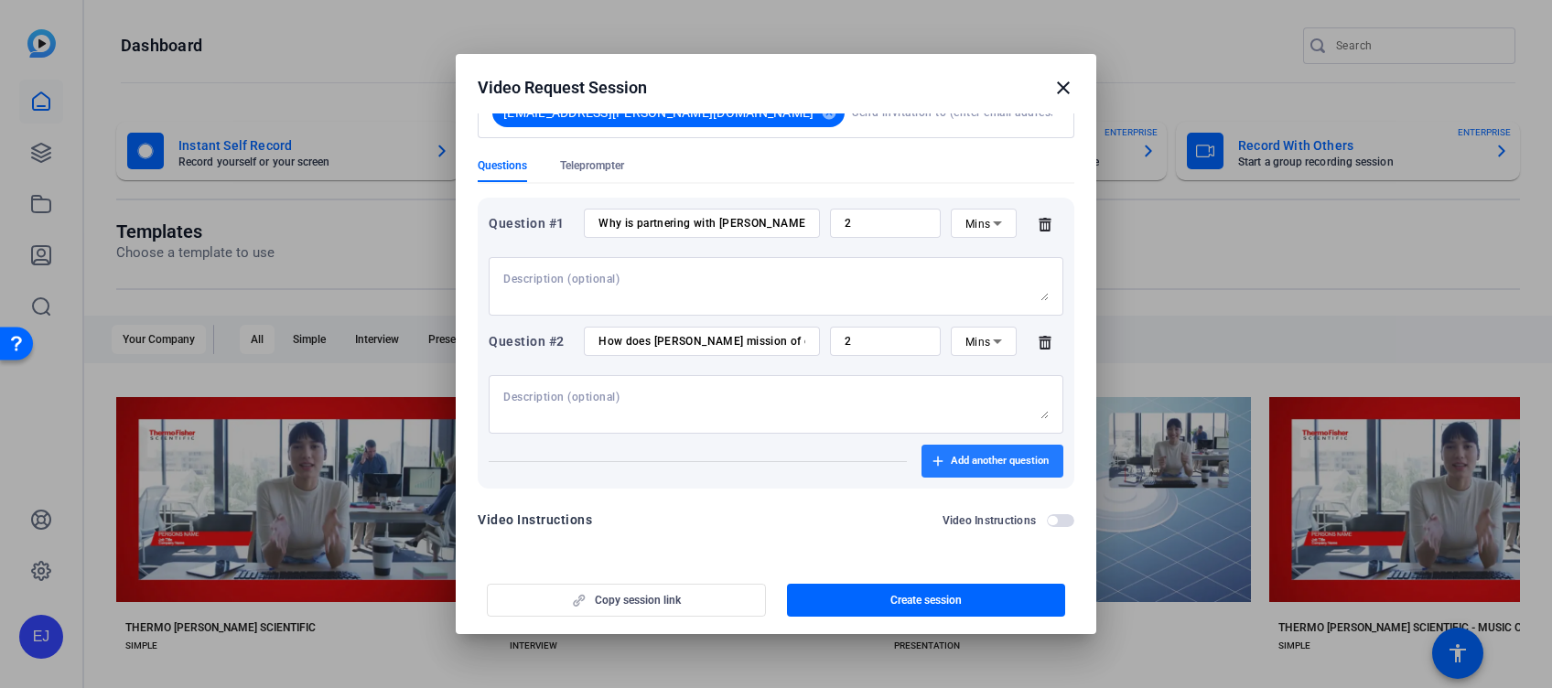
click at [950, 472] on span "button" at bounding box center [993, 461] width 142 height 44
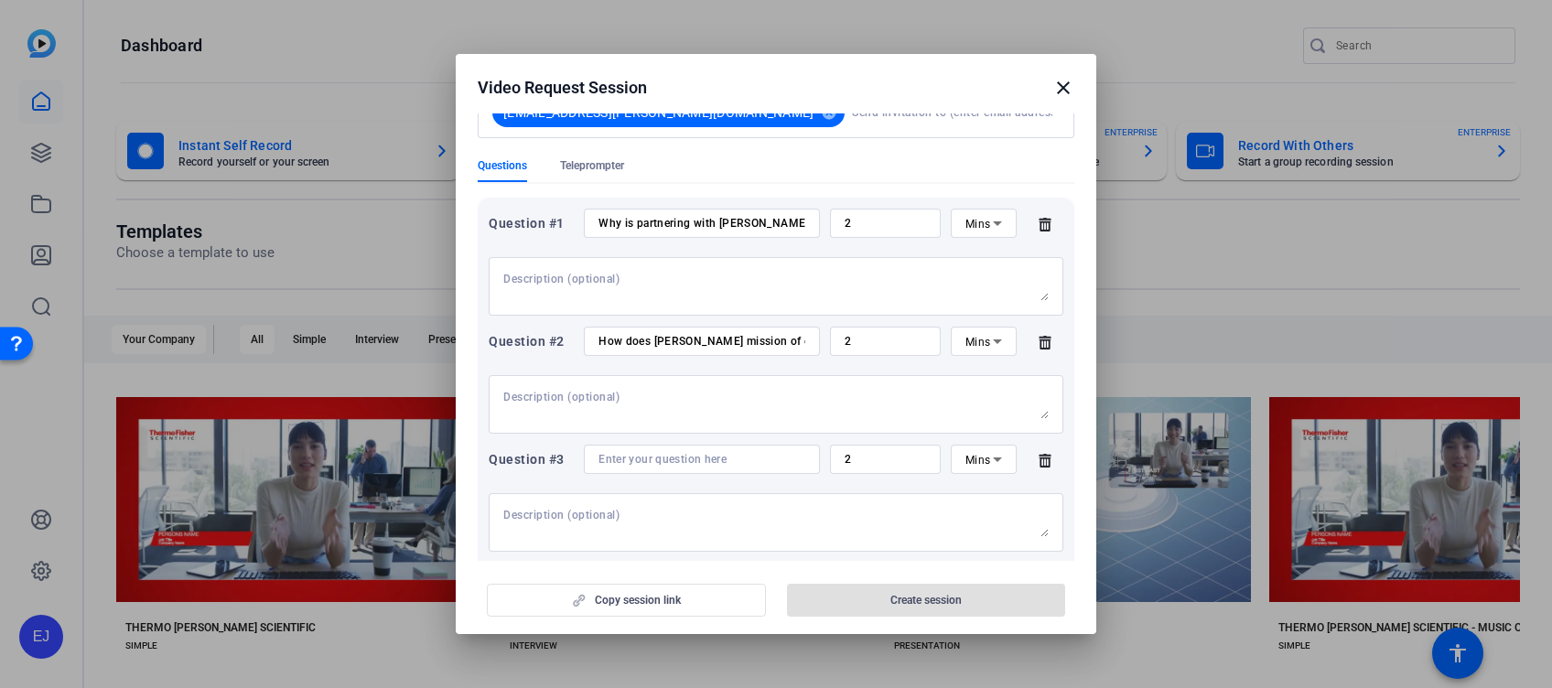
click at [696, 454] on input at bounding box center [702, 459] width 207 height 15
paste input "How has [PERSON_NAME] helped you achieve your goals?"
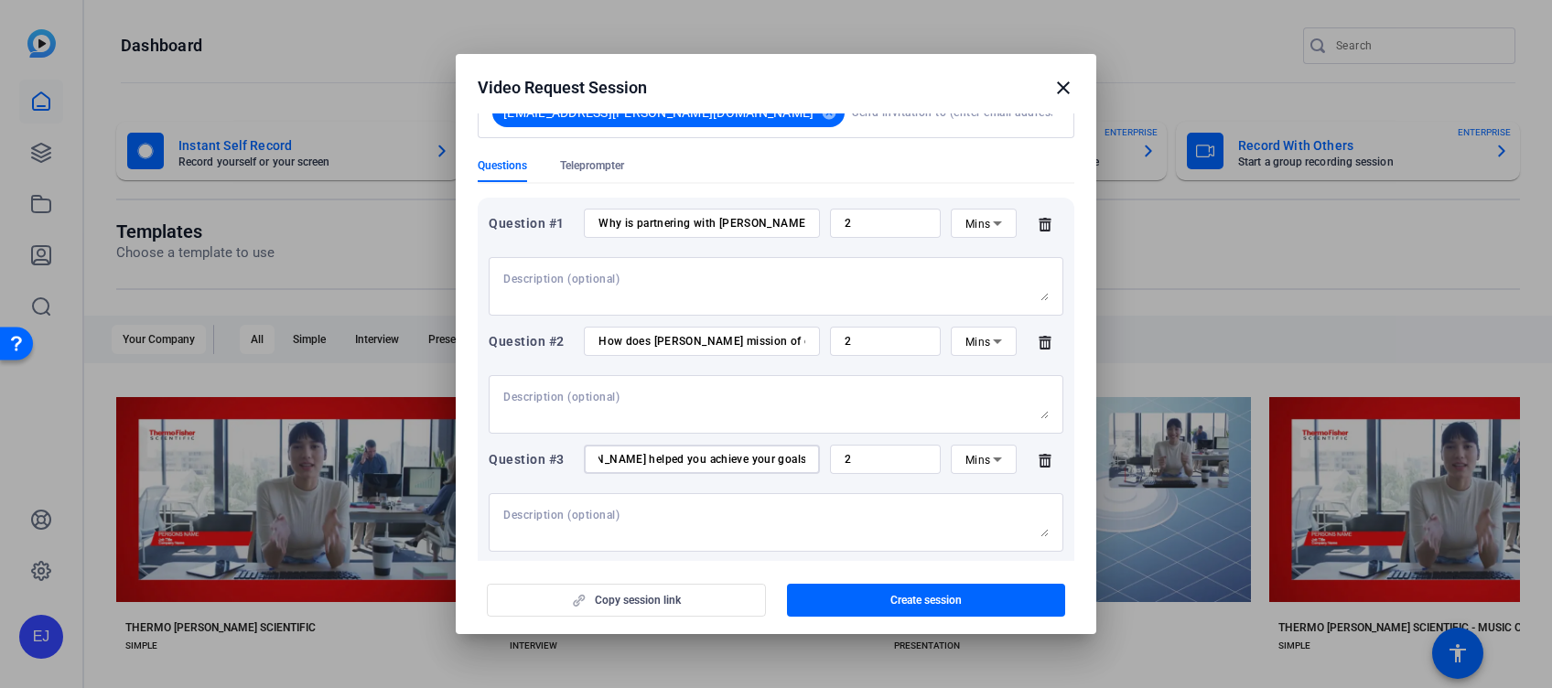
type input "How has [PERSON_NAME] helped you achieve your goals?"
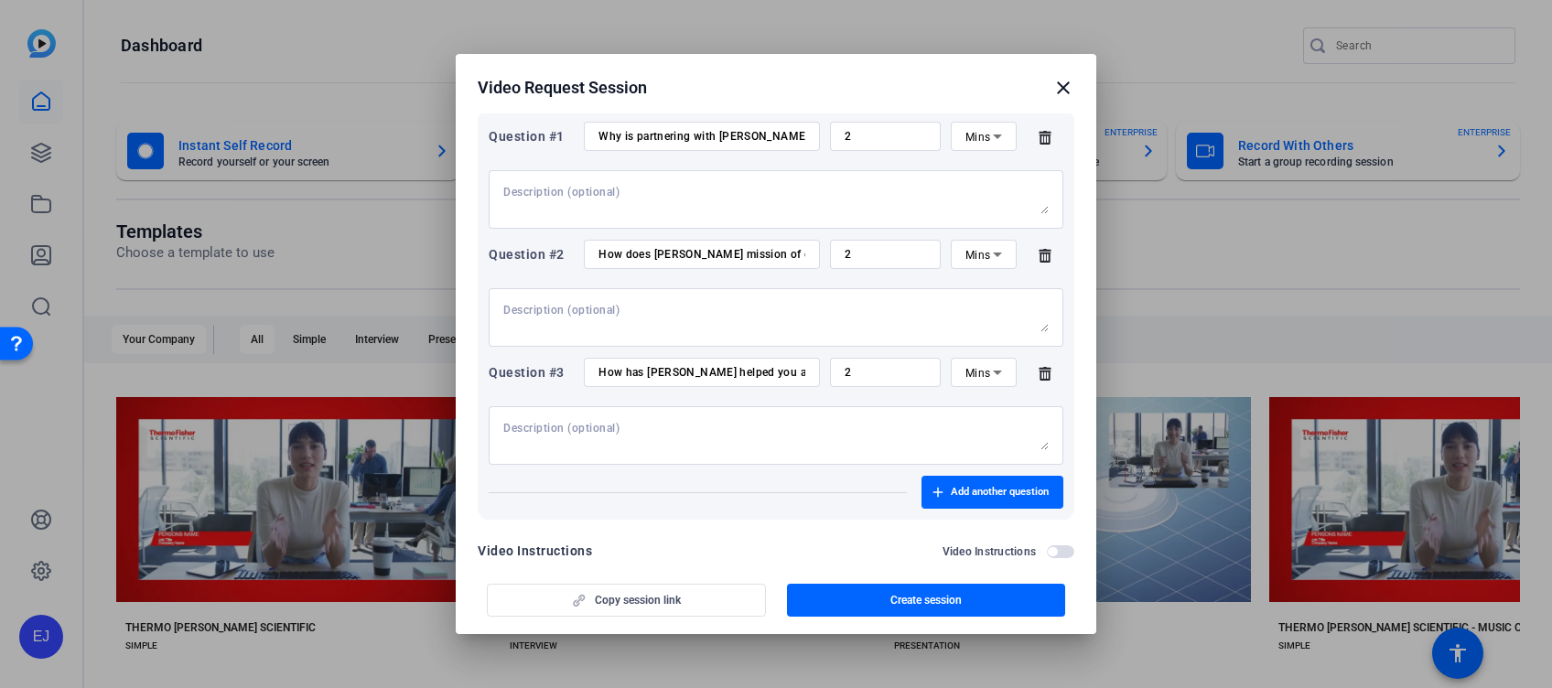
scroll to position [285, 0]
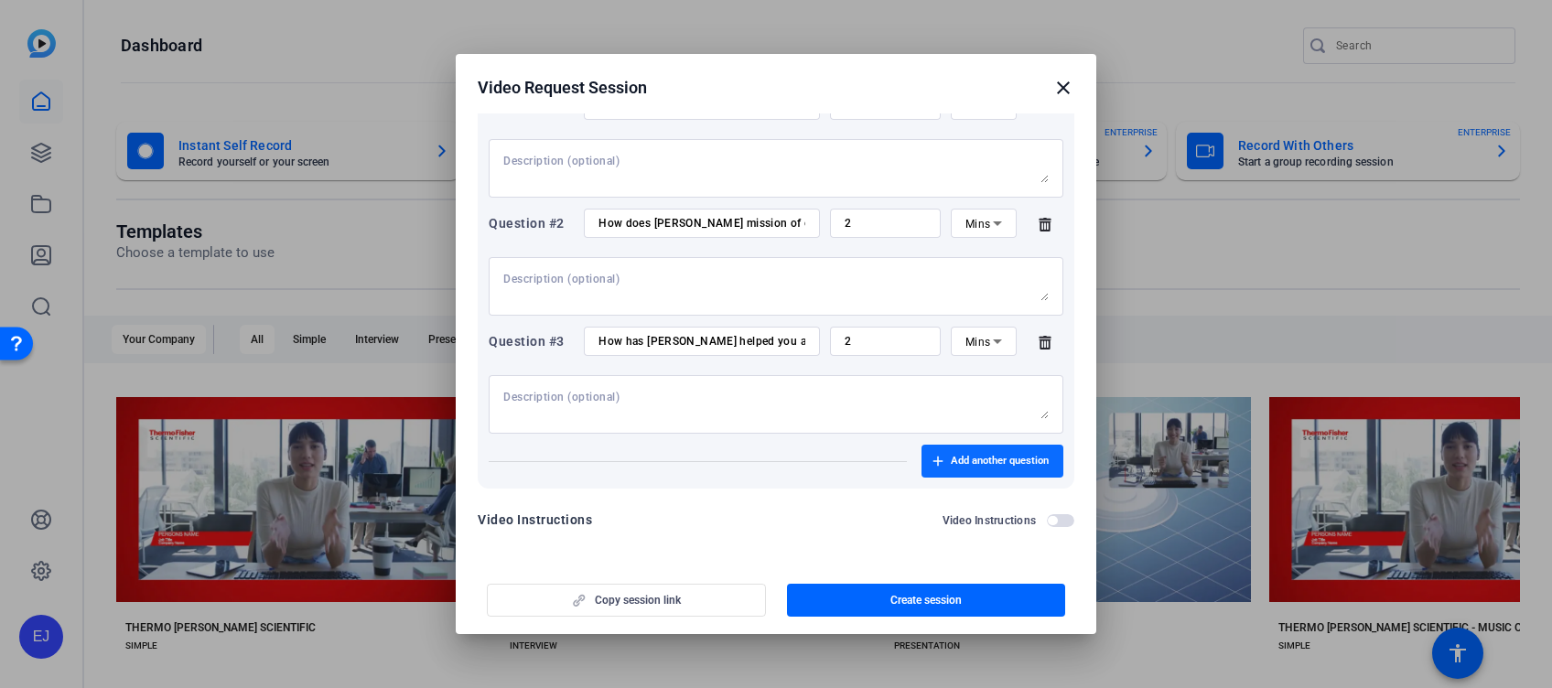
click at [956, 455] on span "Add another question" at bounding box center [1000, 461] width 98 height 15
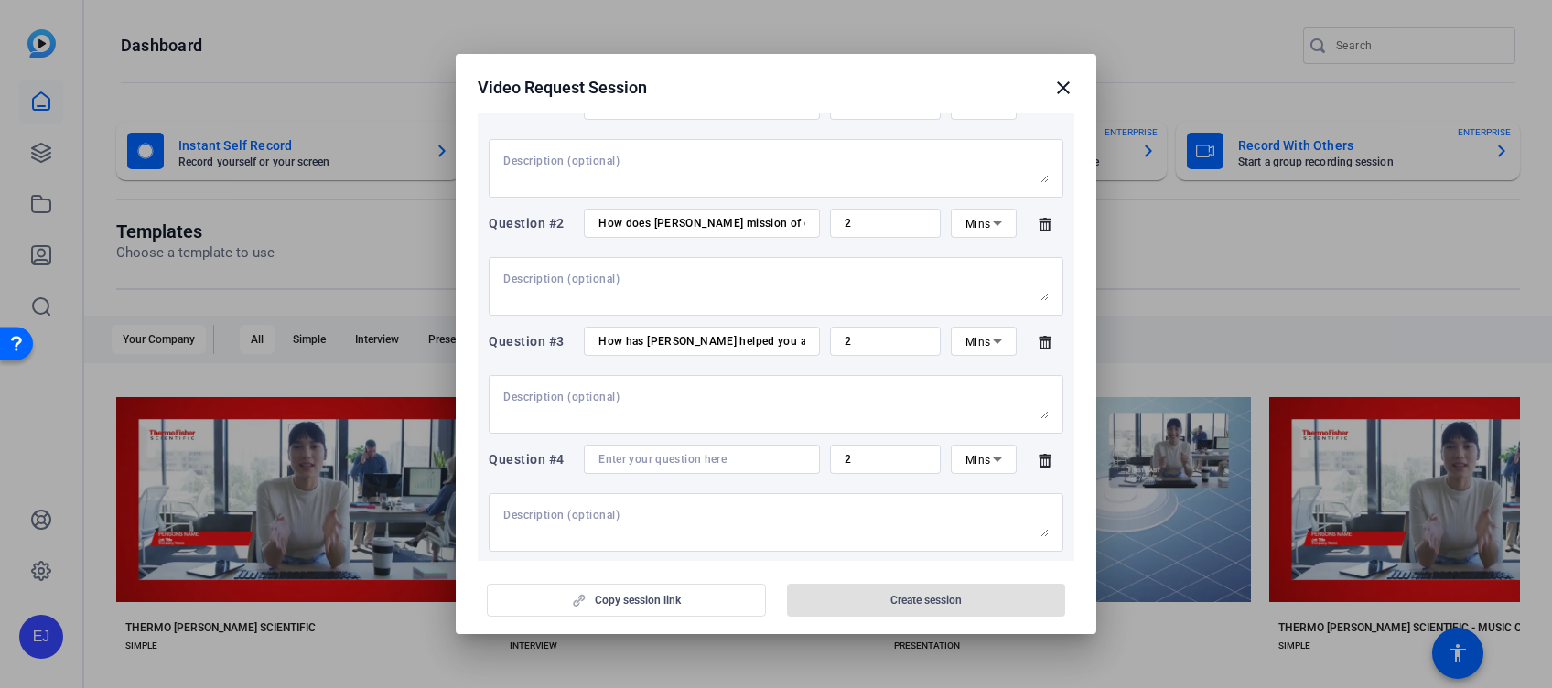
click at [798, 475] on div "Question #4 2 Mins" at bounding box center [776, 498] width 575 height 107
click at [776, 471] on div at bounding box center [702, 459] width 207 height 29
click at [758, 461] on input at bounding box center [702, 459] width 207 height 15
paste input "In what ways could [PERSON_NAME] become an even stronger partner to you?"
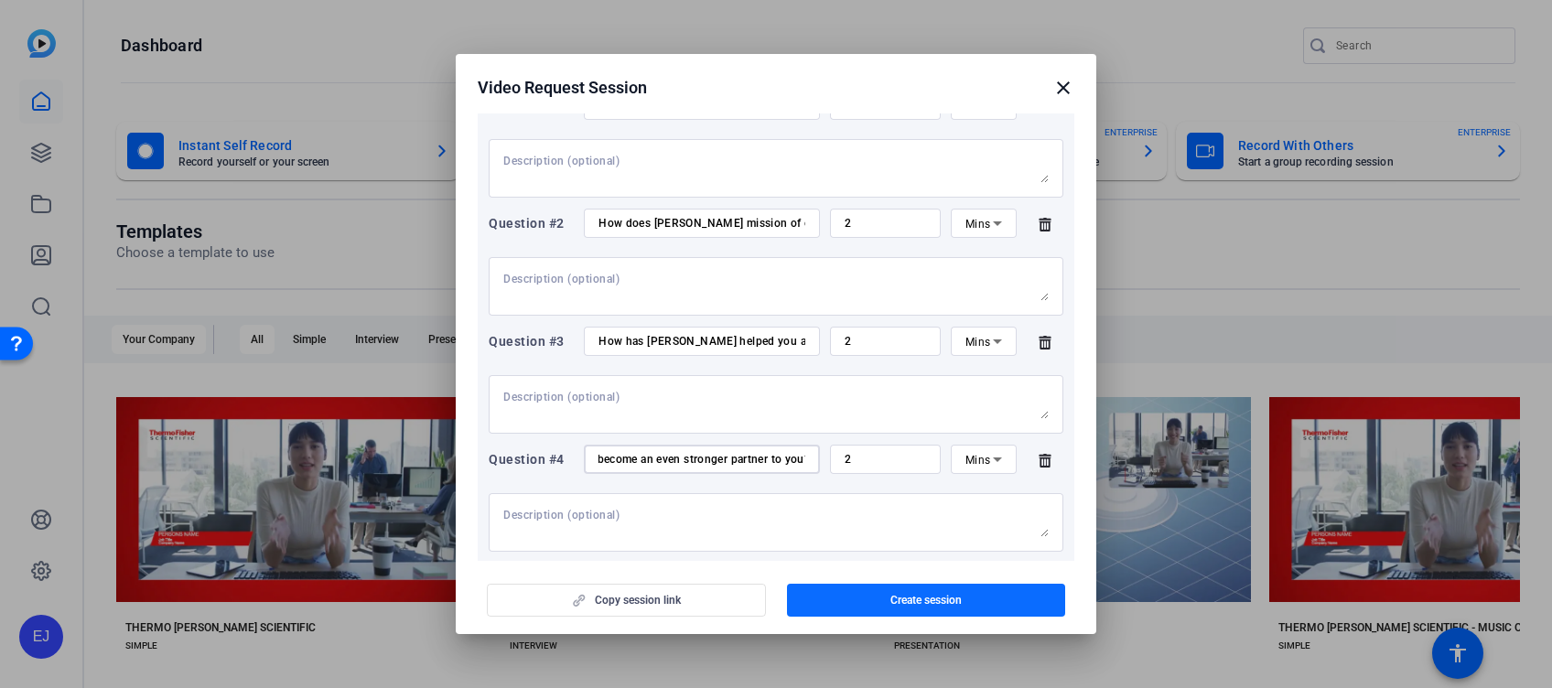
type input "In what ways could [PERSON_NAME] become an even stronger partner to you?"
click at [934, 515] on span "Create session" at bounding box center [926, 600] width 71 height 15
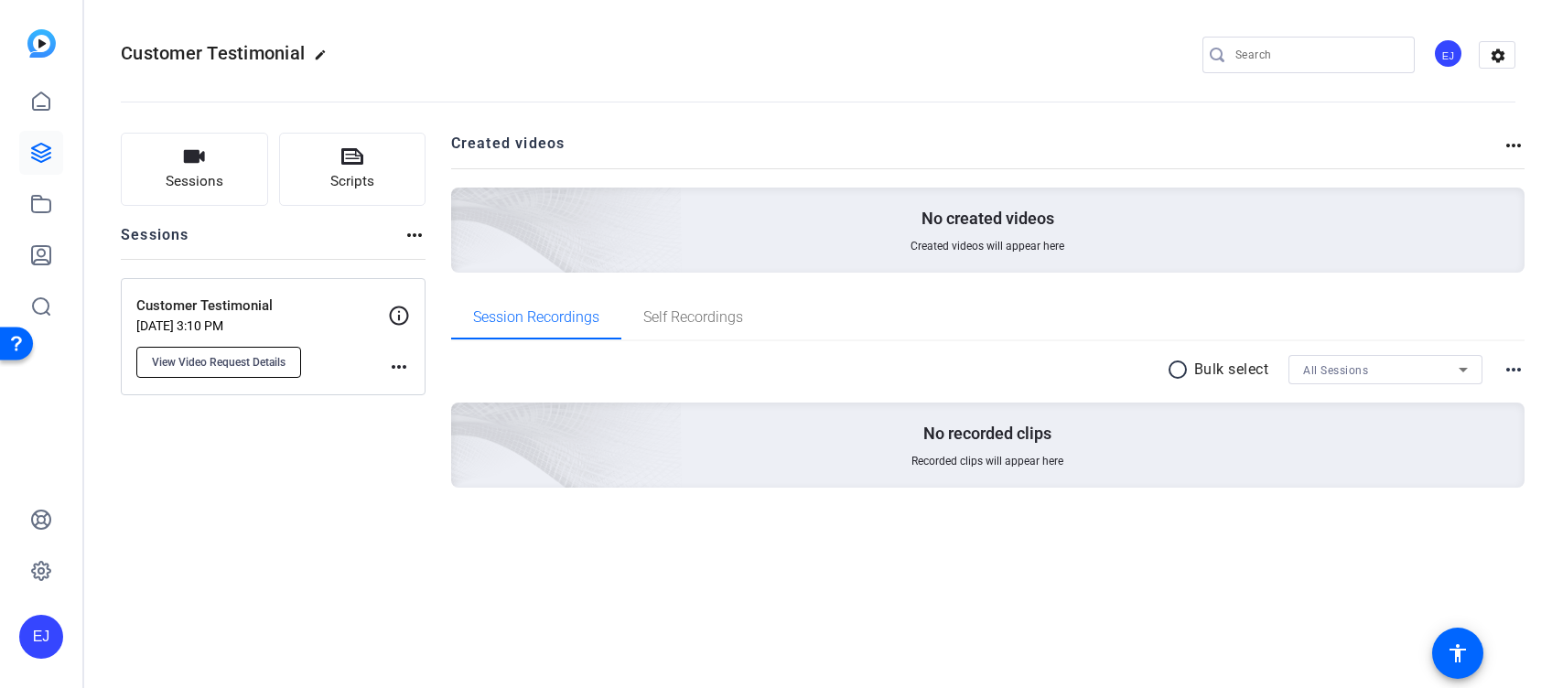
click at [264, 364] on span "View Video Request Details" at bounding box center [219, 362] width 134 height 15
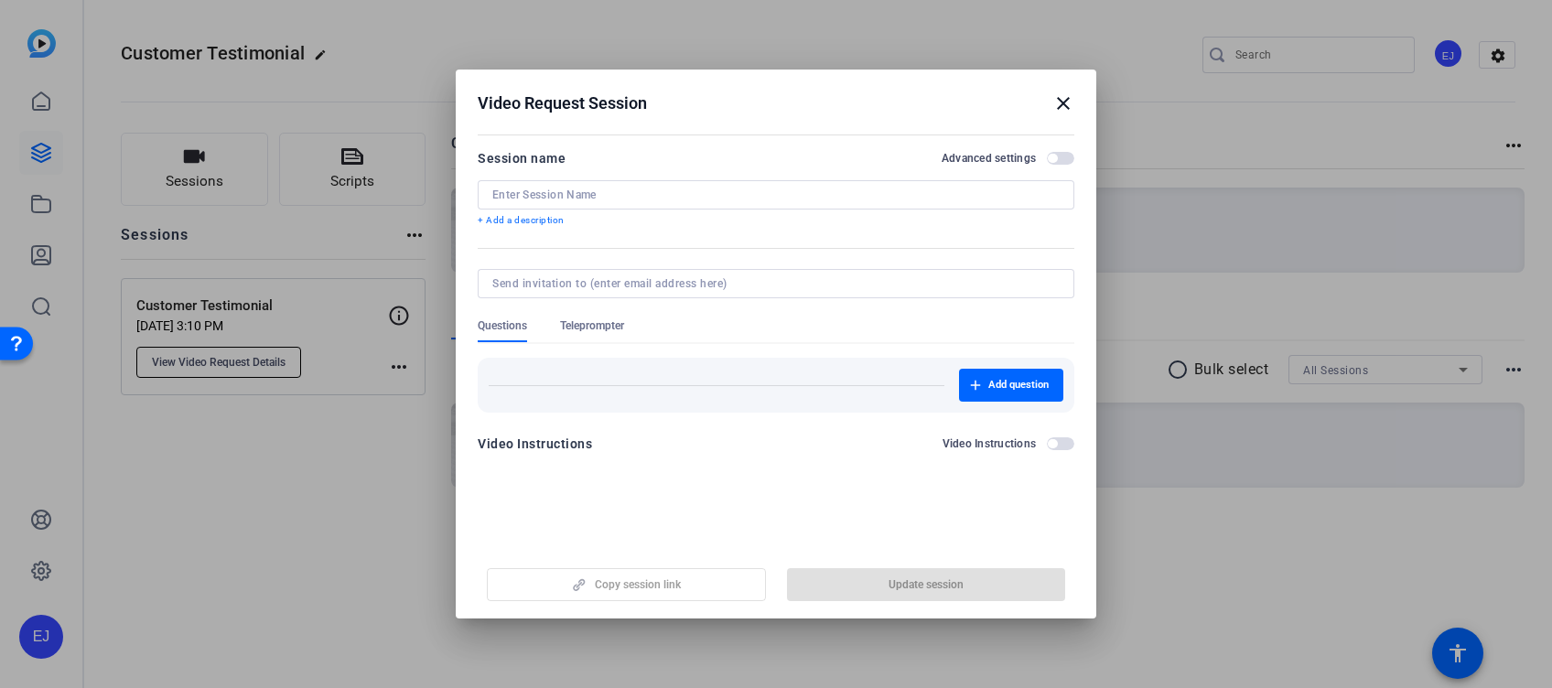
type input "Customer Testimonial"
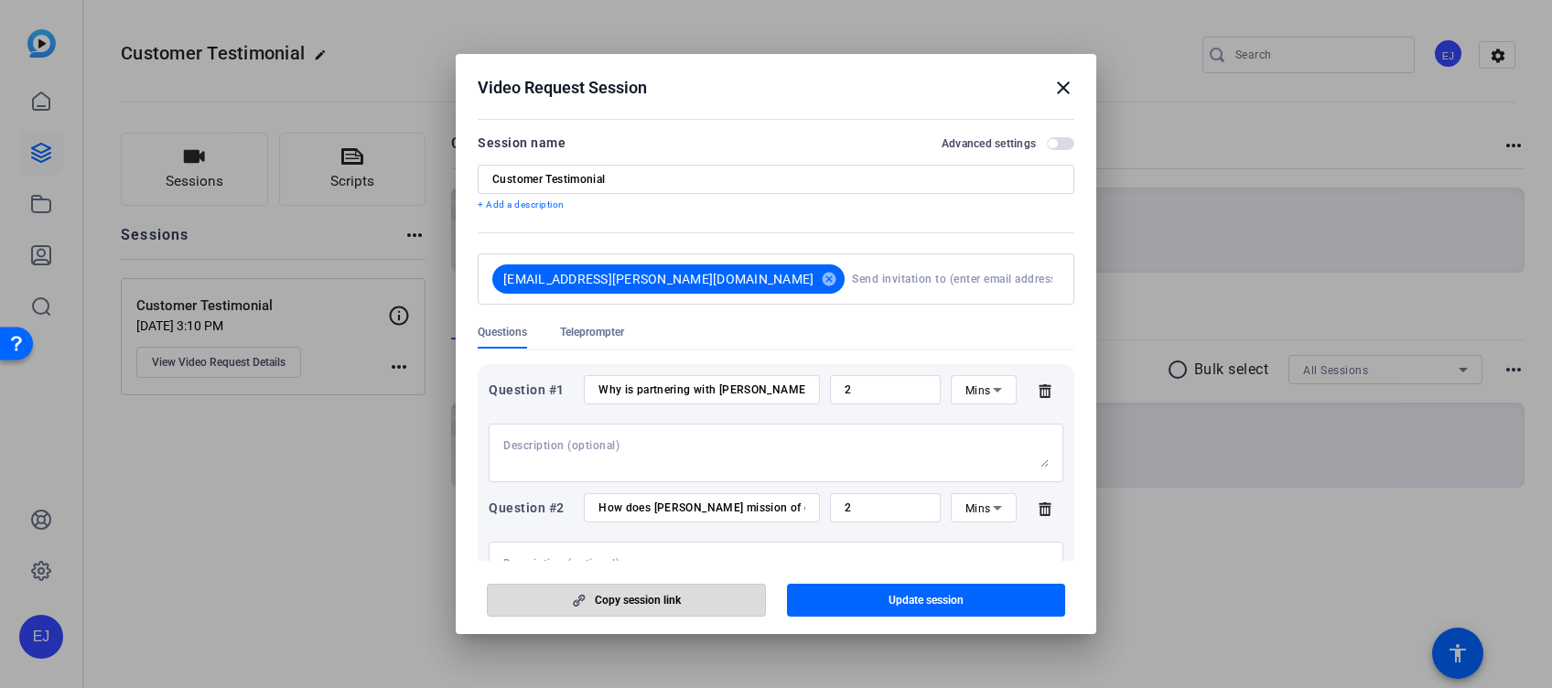
click at [648, 515] on span "Copy session link" at bounding box center [638, 600] width 86 height 15
click at [1010, 515] on span "button" at bounding box center [926, 600] width 279 height 44
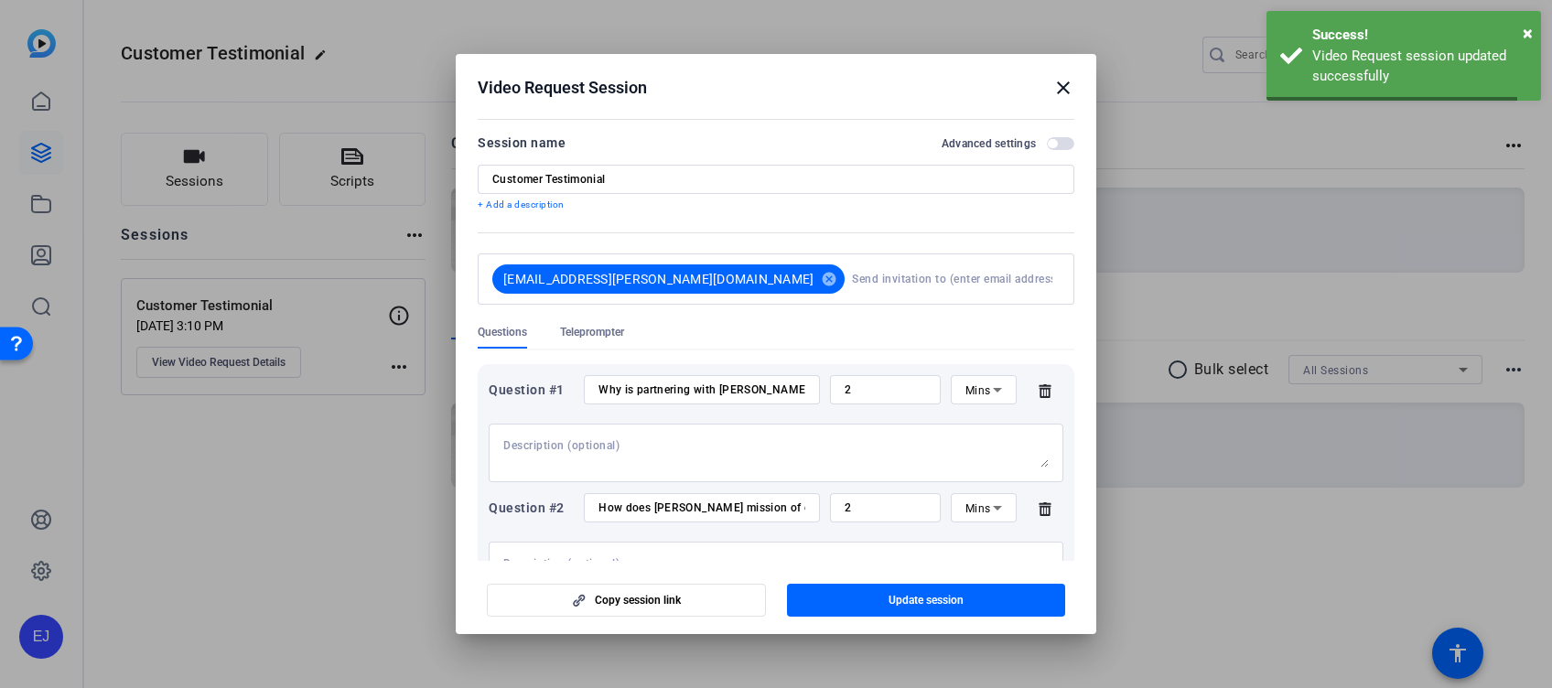
click at [1163, 515] on div at bounding box center [776, 344] width 1552 height 688
click at [1063, 91] on mat-icon "close" at bounding box center [1064, 88] width 22 height 22
